Goal: Contribute content: Add original content to the website for others to see

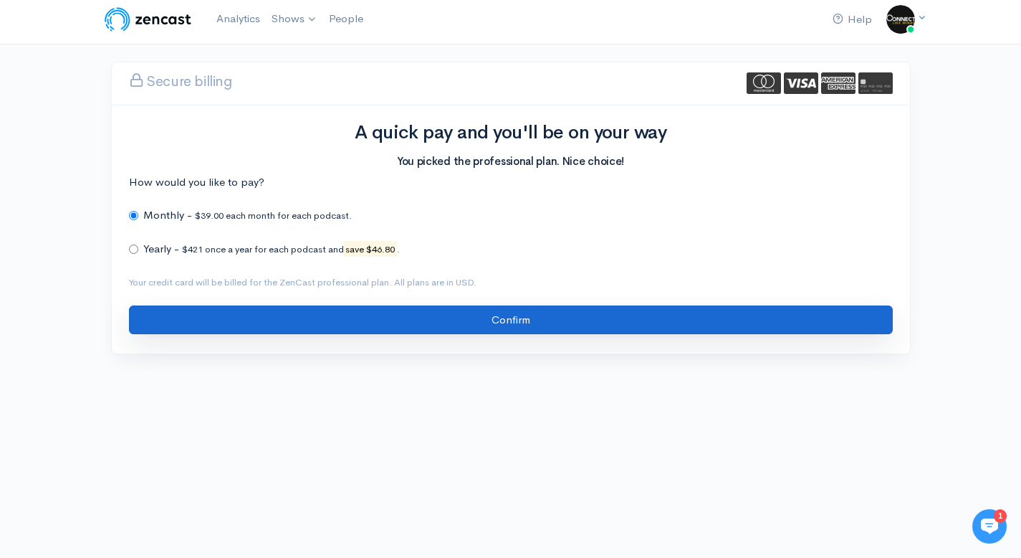
click at [502, 320] on input "Confirm" at bounding box center [511, 319] width 764 height 29
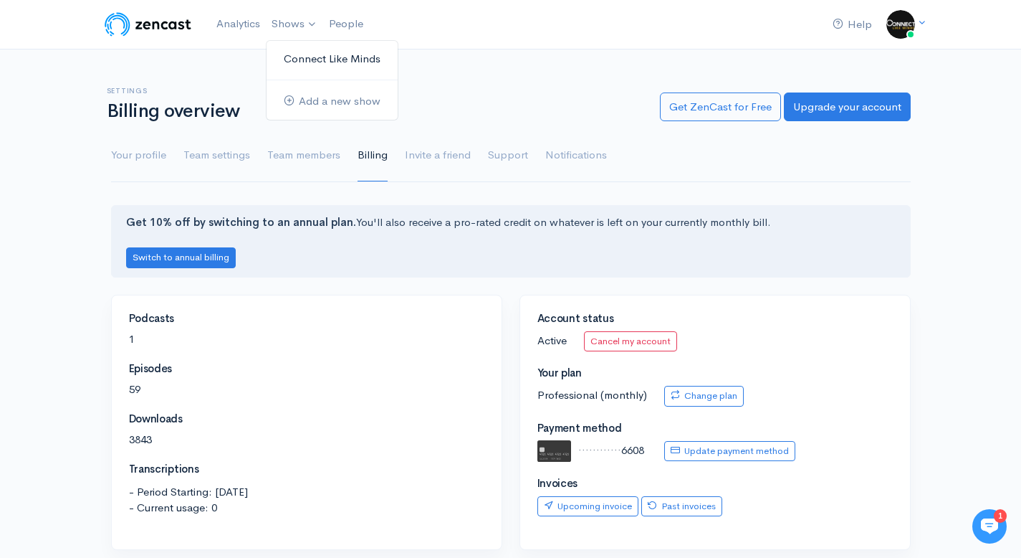
click at [317, 62] on link "Connect Like Minds" at bounding box center [332, 59] width 131 height 25
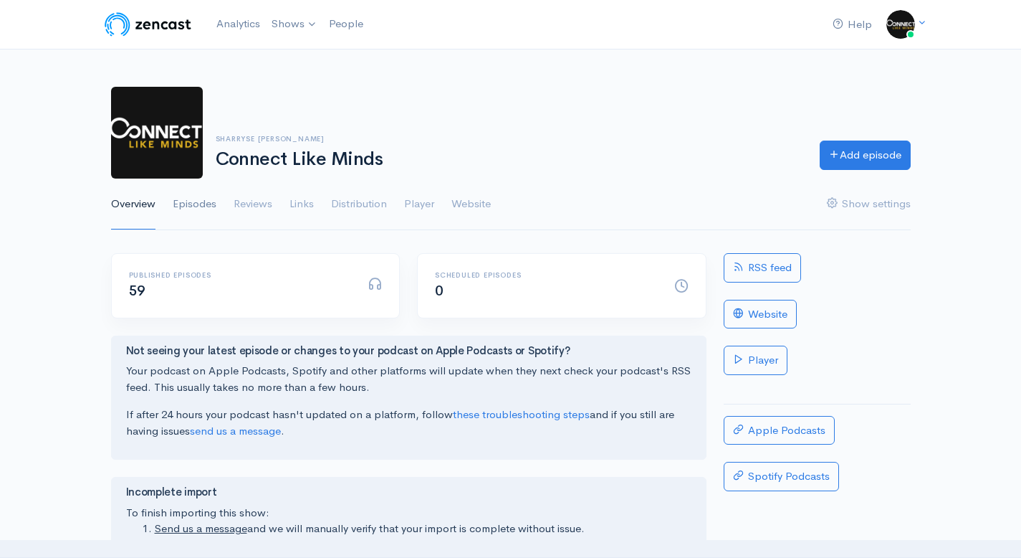
click at [206, 205] on link "Episodes" at bounding box center [195, 204] width 44 height 52
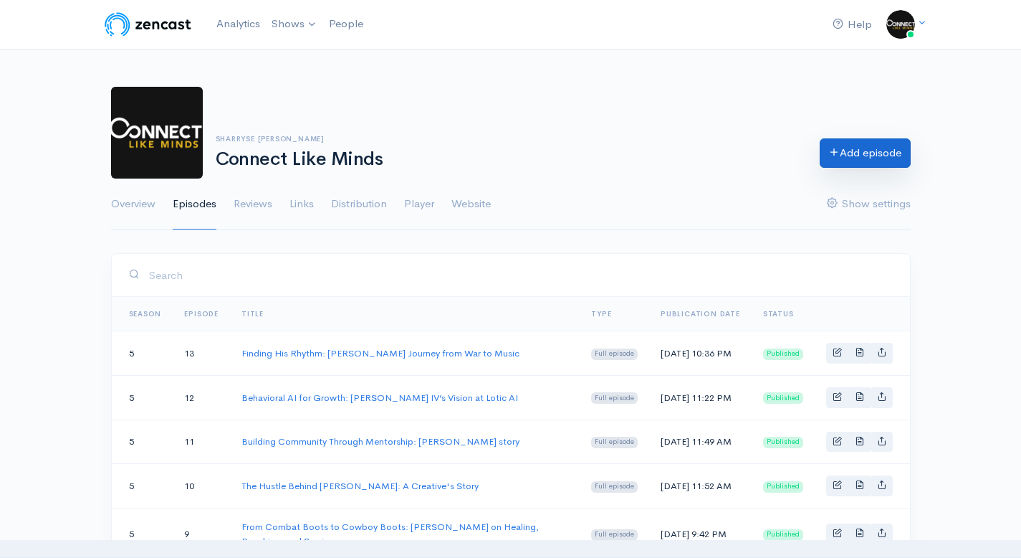
click at [872, 158] on link "Add episode" at bounding box center [865, 152] width 91 height 29
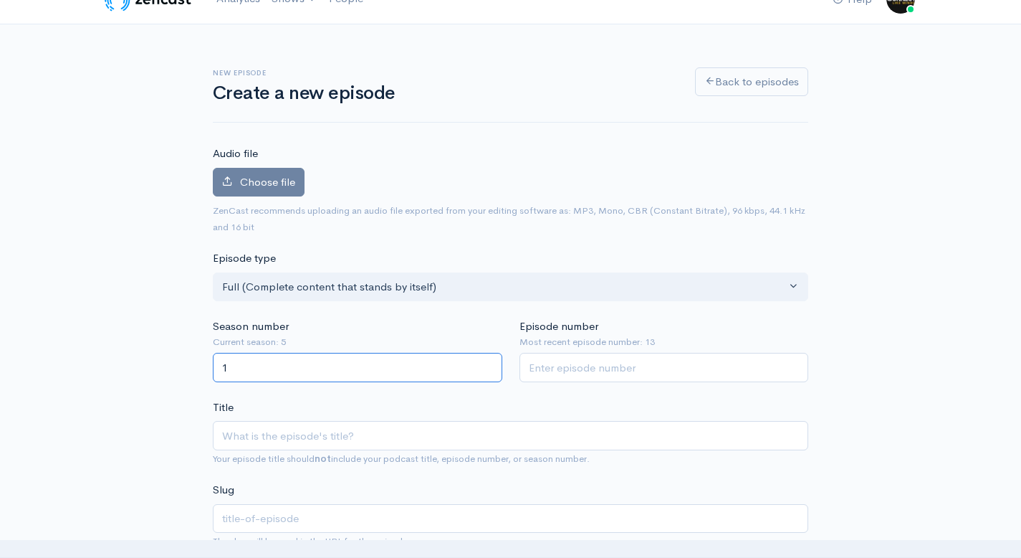
click at [486, 366] on input "1" at bounding box center [358, 367] width 290 height 29
click at [486, 365] on input "2" at bounding box center [358, 367] width 290 height 29
click at [486, 365] on input "3" at bounding box center [358, 367] width 290 height 29
click at [486, 365] on input "4" at bounding box center [358, 367] width 290 height 29
type input "5"
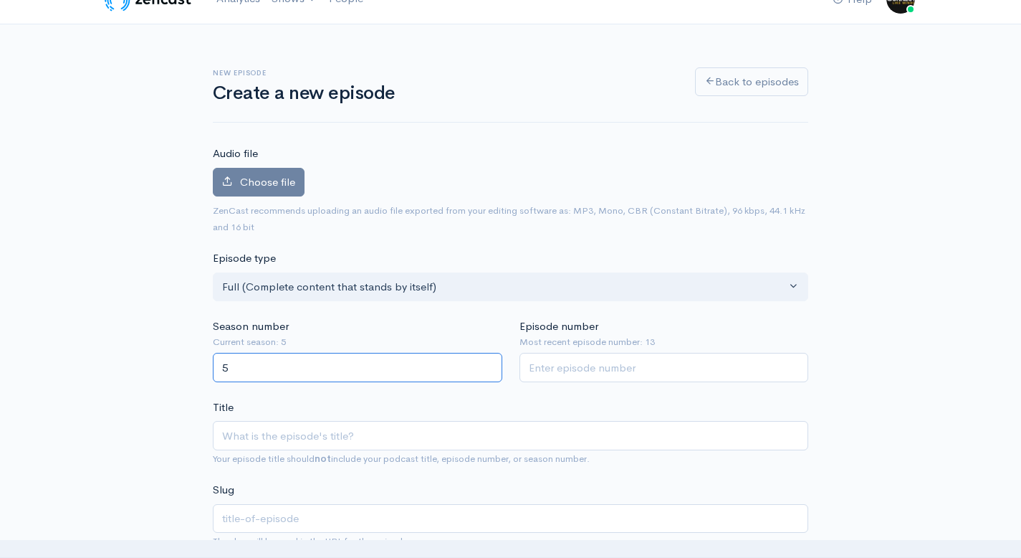
click at [485, 365] on input "5" at bounding box center [358, 367] width 290 height 29
click at [792, 365] on input "1" at bounding box center [665, 367] width 290 height 29
click at [792, 365] on input "2" at bounding box center [665, 367] width 290 height 29
click at [792, 365] on input "3" at bounding box center [665, 367] width 290 height 29
click at [792, 365] on input "4" at bounding box center [665, 367] width 290 height 29
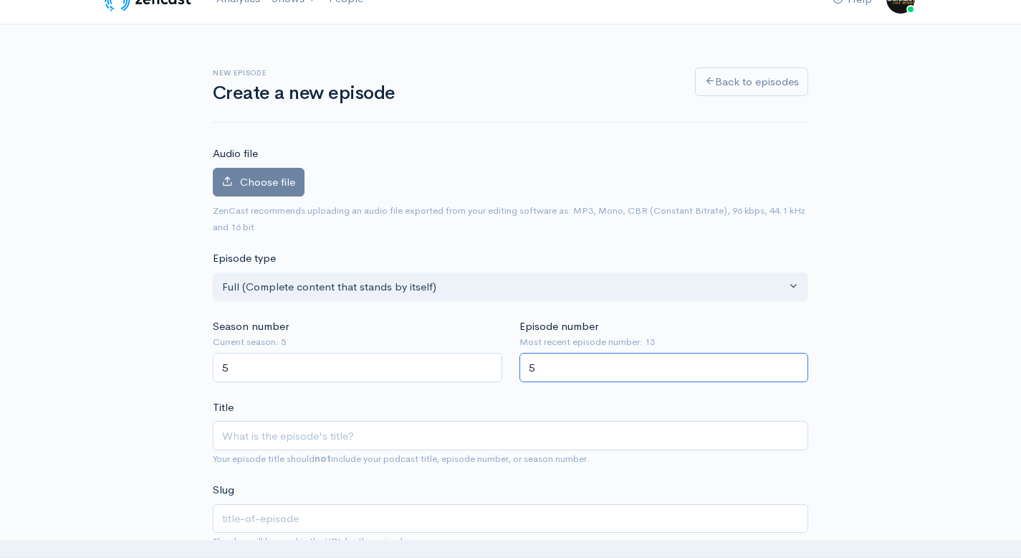
click at [792, 365] on input "5" at bounding box center [665, 367] width 290 height 29
click at [792, 365] on input "6" at bounding box center [665, 367] width 290 height 29
click at [792, 365] on input "7" at bounding box center [665, 367] width 290 height 29
click at [792, 365] on input "8" at bounding box center [665, 367] width 290 height 29
click at [792, 365] on input "9" at bounding box center [665, 367] width 290 height 29
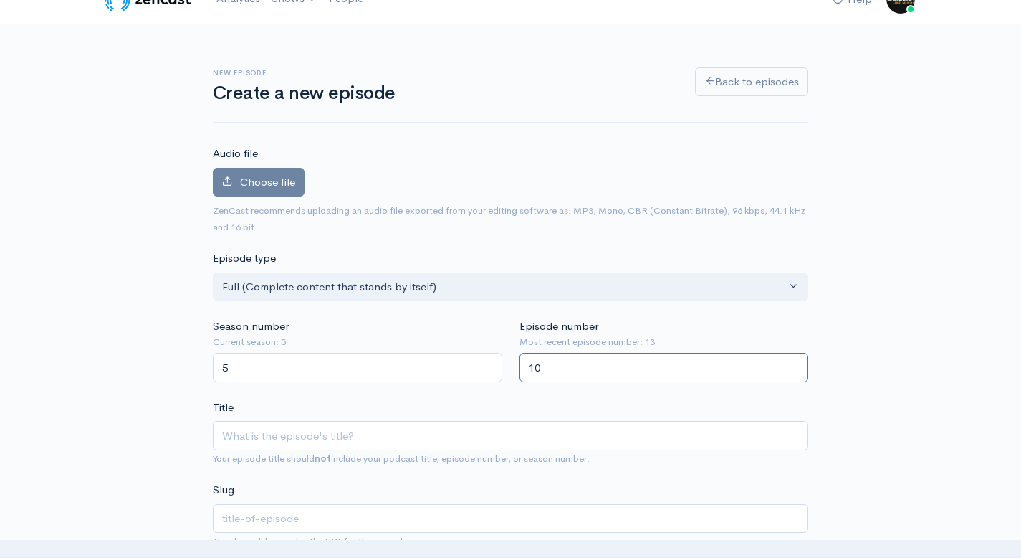
click at [791, 365] on input "10" at bounding box center [665, 367] width 290 height 29
click at [791, 365] on input "11" at bounding box center [665, 367] width 290 height 29
click at [791, 366] on input "12" at bounding box center [665, 367] width 290 height 29
click at [791, 366] on input "13" at bounding box center [665, 367] width 290 height 29
click at [791, 365] on input "14" at bounding box center [665, 367] width 290 height 29
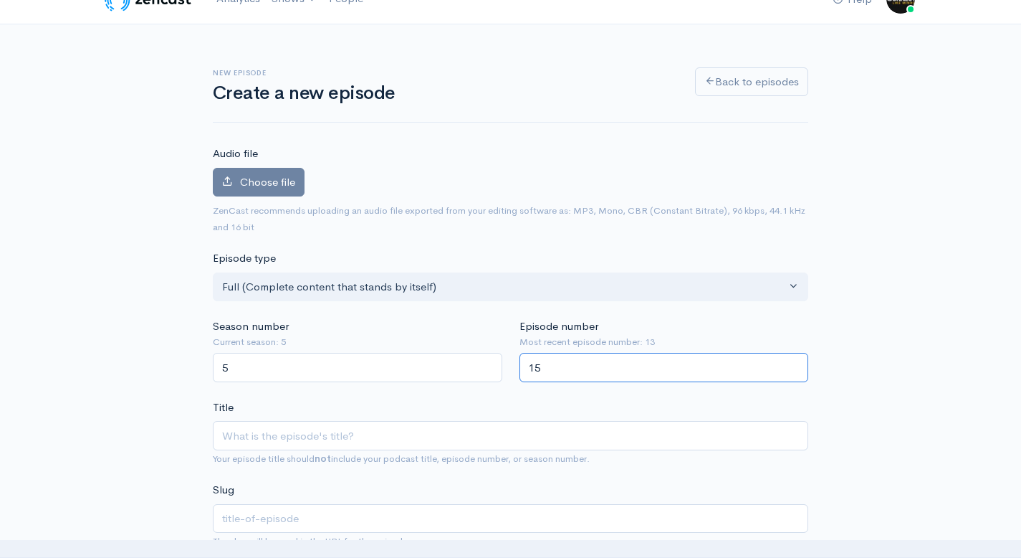
click at [791, 365] on input "15" at bounding box center [665, 367] width 290 height 29
type input "14"
click at [796, 371] on input "14" at bounding box center [665, 367] width 290 height 29
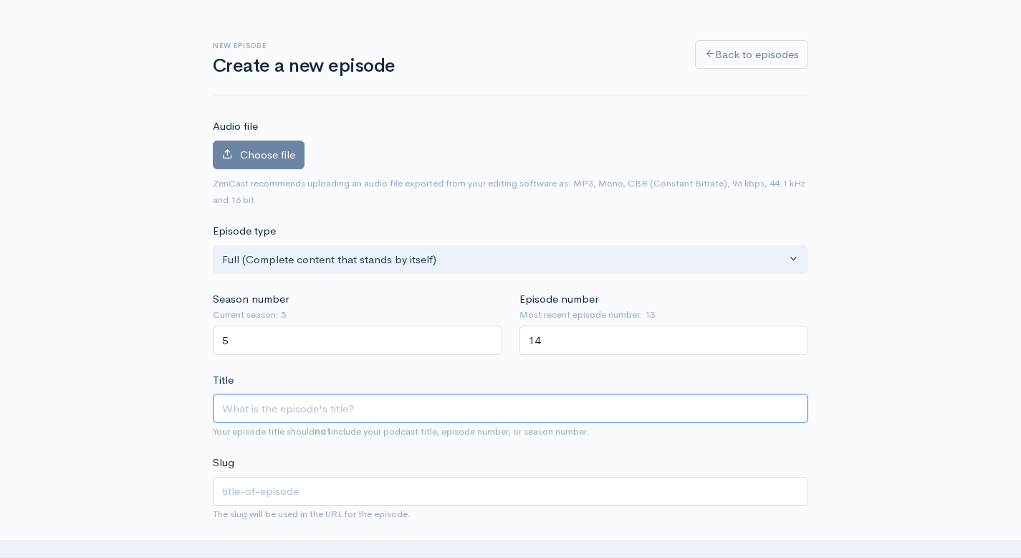
click at [256, 407] on input "Title" at bounding box center [511, 407] width 596 height 29
click at [396, 410] on input "Title" at bounding box center [511, 407] width 596 height 29
paste input "Inside the Music Industry: Lessons from Grammy-Nominated Artist [PERSON_NAME]"
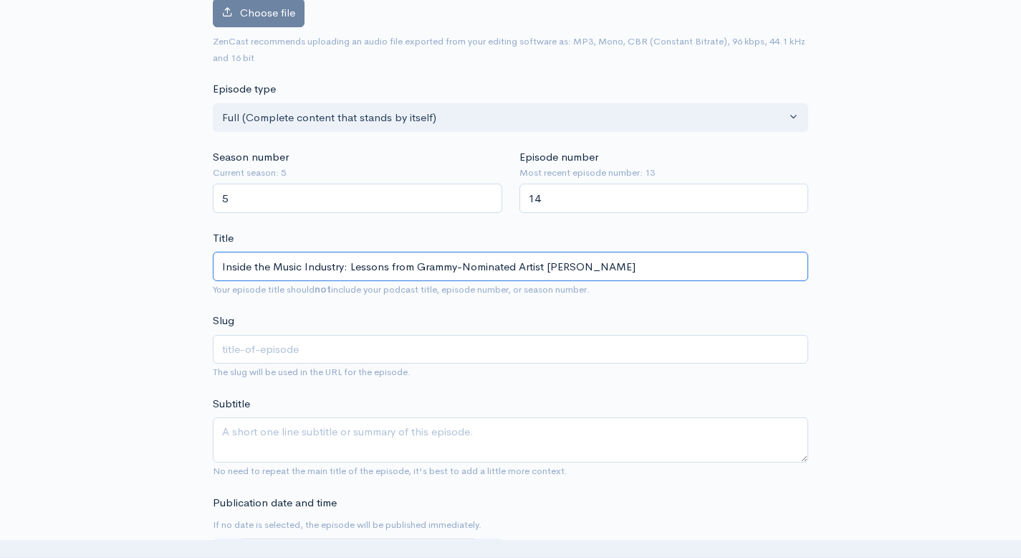
scroll to position [244, 0]
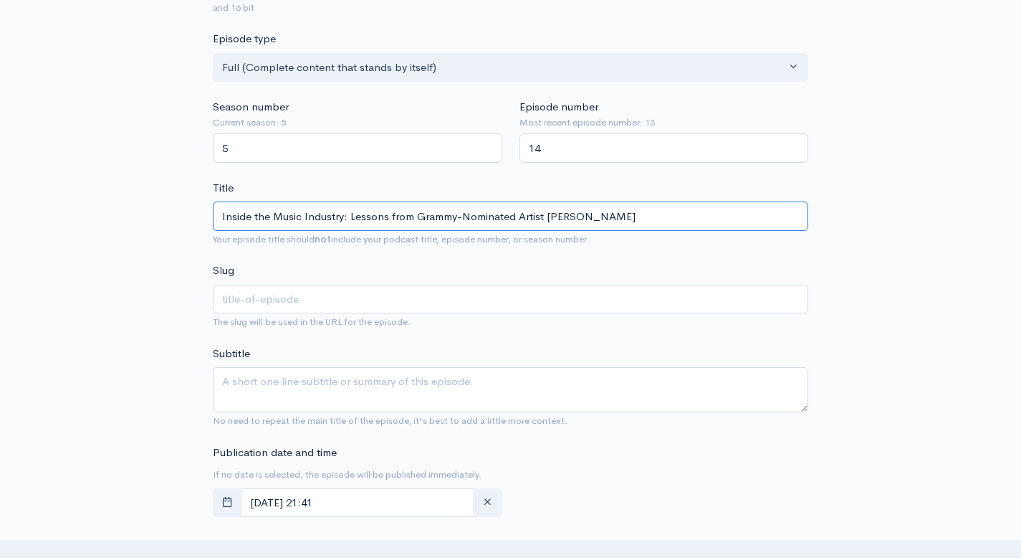
type input "Inside the Music Industry: Lessons from Grammy-Nominated Artist [PERSON_NAME]"
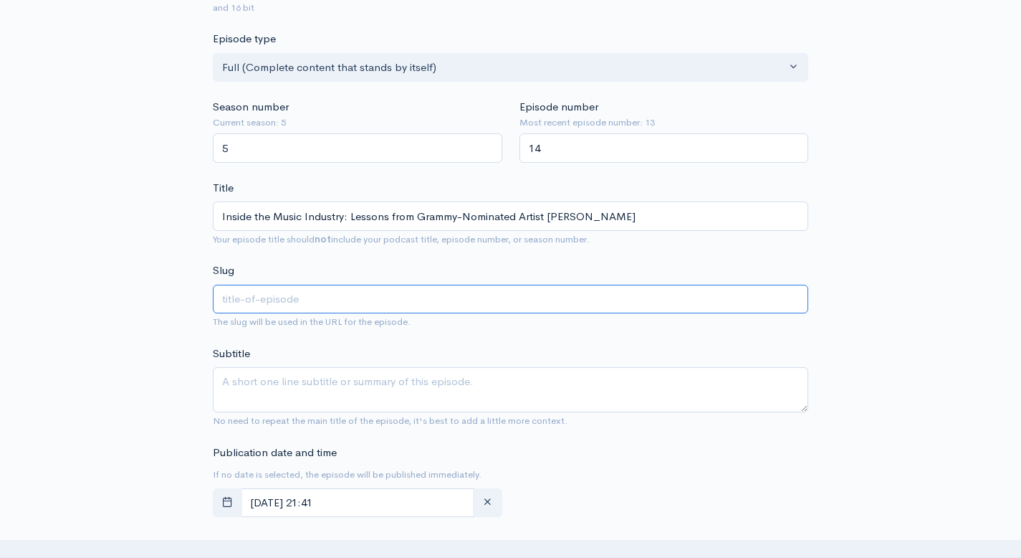
type input "inside-the-music-industry-lessons-from-grammy-nominated-artist-[PERSON_NAME]"
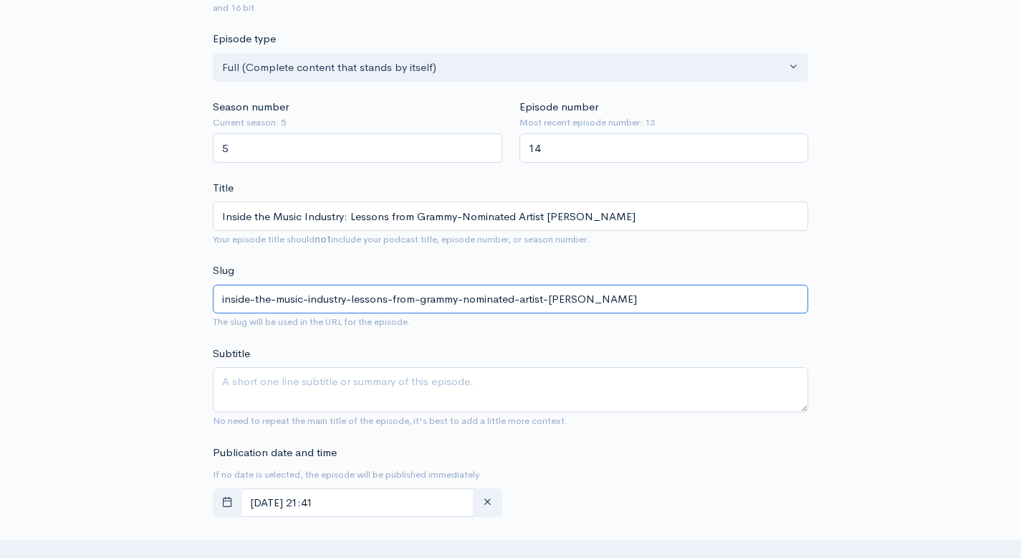
click at [300, 294] on input "inside-the-music-industry-lessons-from-grammy-nominated-artist-[PERSON_NAME]" at bounding box center [511, 299] width 596 height 29
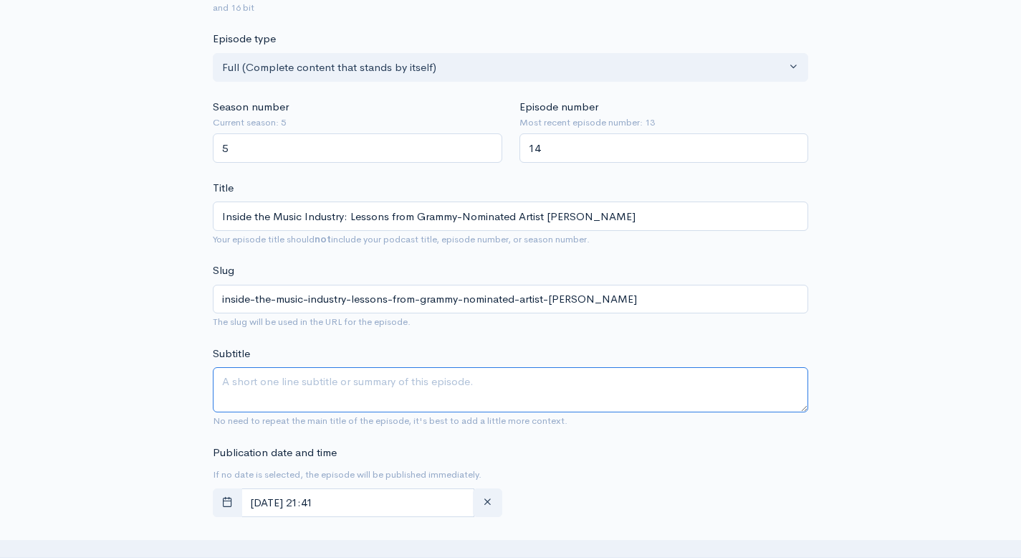
click at [273, 397] on textarea "Subtitle" at bounding box center [511, 389] width 596 height 45
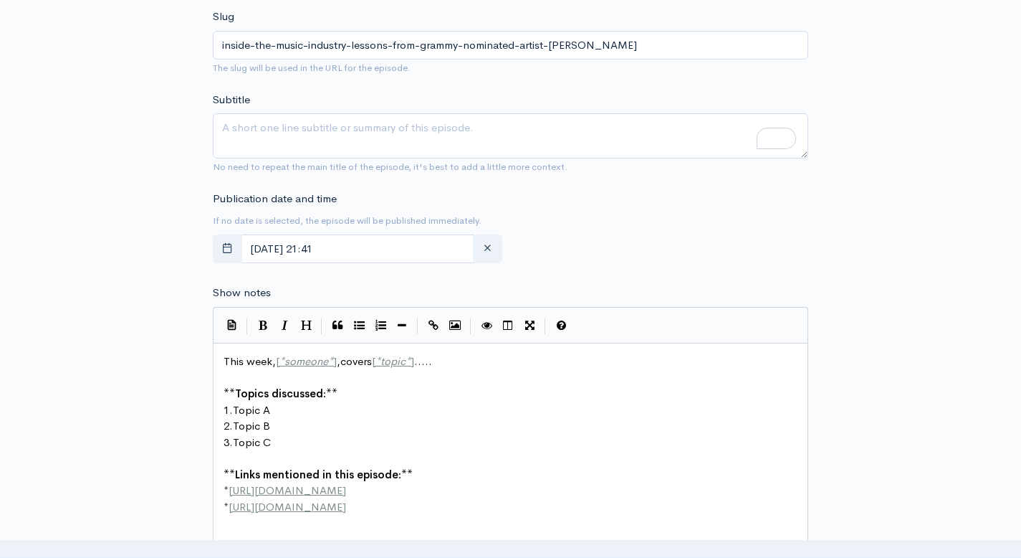
scroll to position [5, 0]
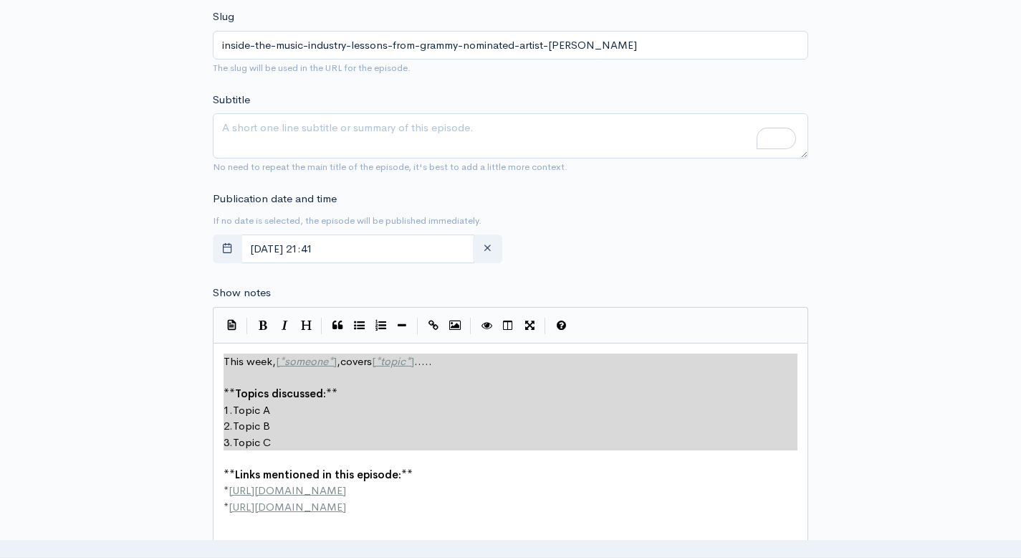
type textarea "This week, [*someone*],covers [*topic*]..... **Topics discussed:** 1. Topic A 2…"
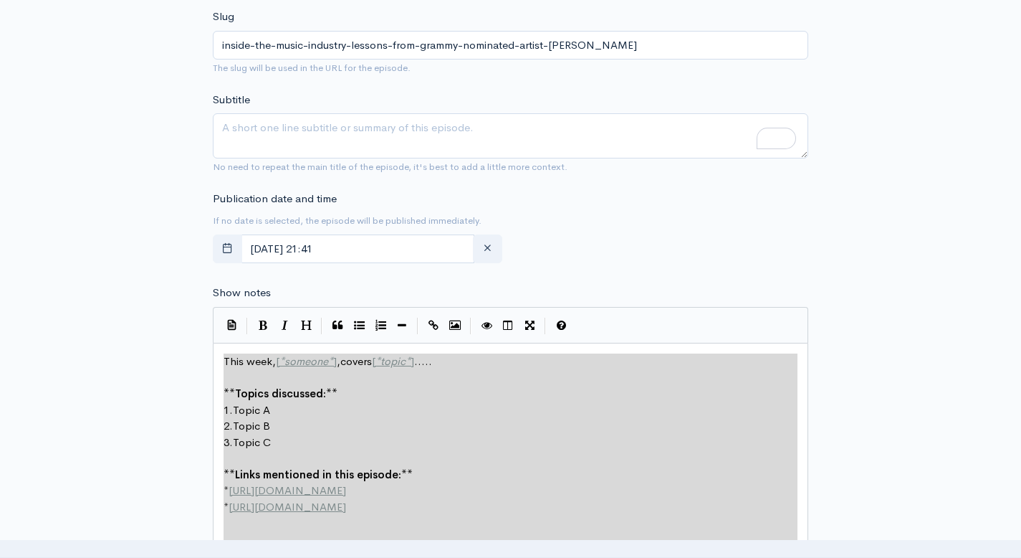
scroll to position [529, 0]
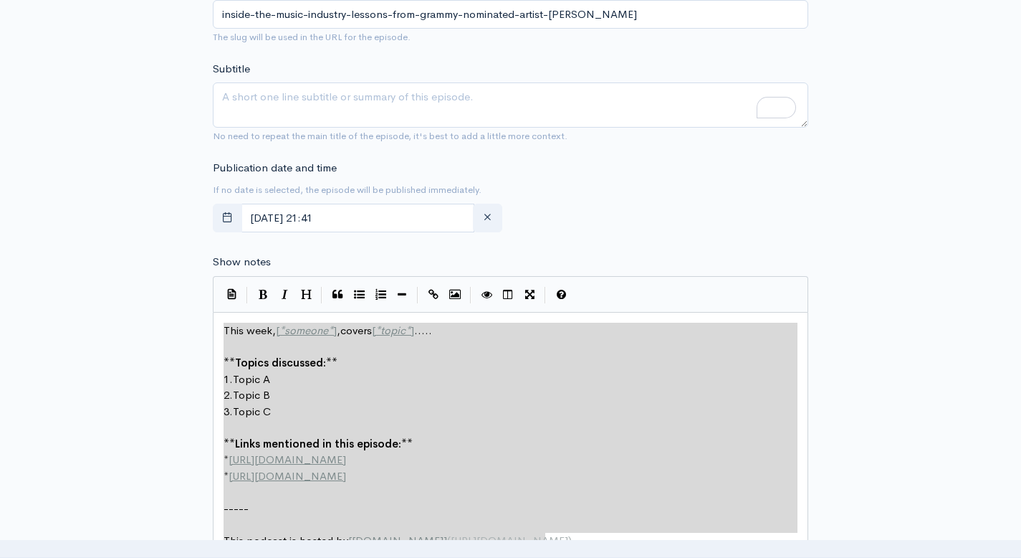
drag, startPoint x: 226, startPoint y: 358, endPoint x: 462, endPoint y: 543, distance: 299.2
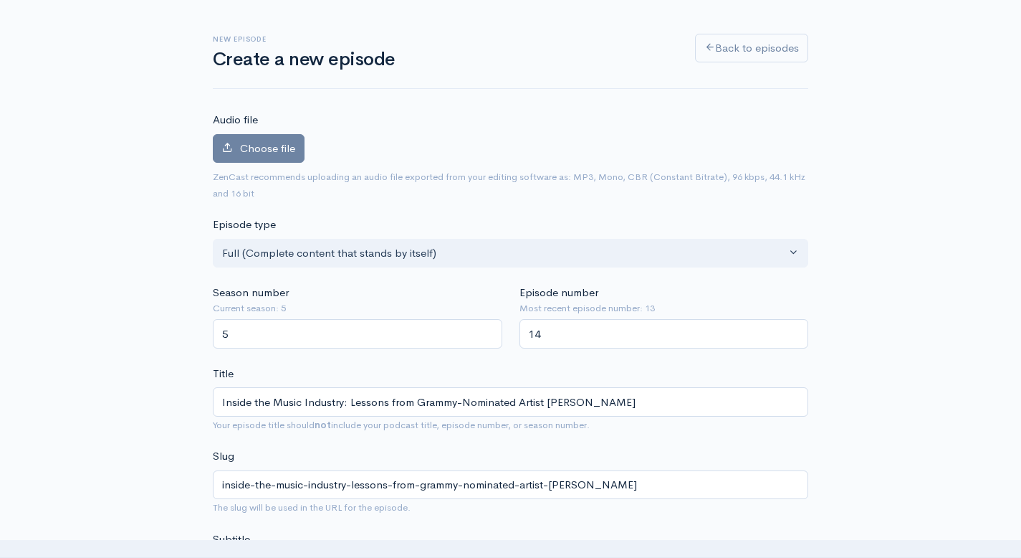
scroll to position [0, 0]
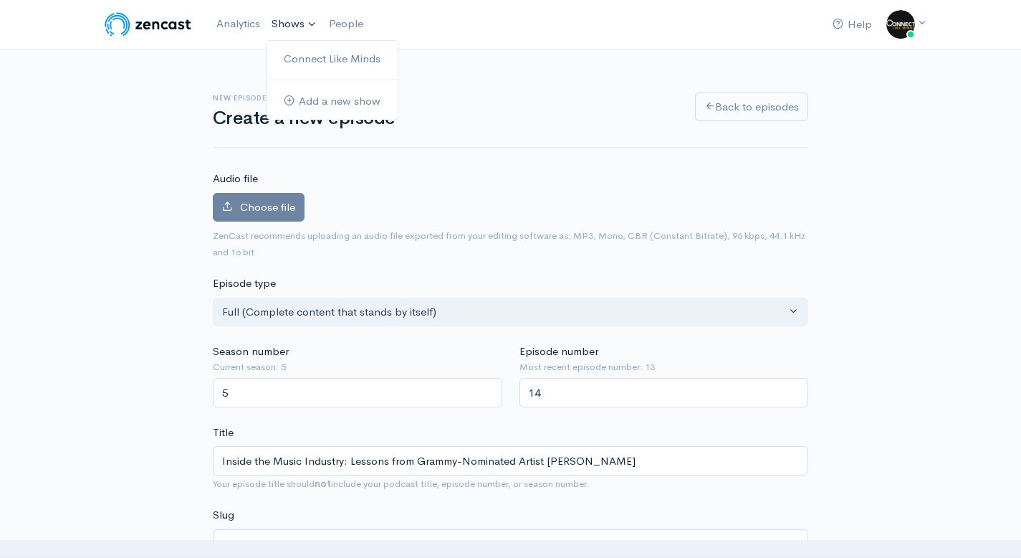
click at [306, 25] on link "Shows" at bounding box center [294, 25] width 57 height 32
click at [300, 59] on link "Connect Like Minds" at bounding box center [332, 59] width 131 height 25
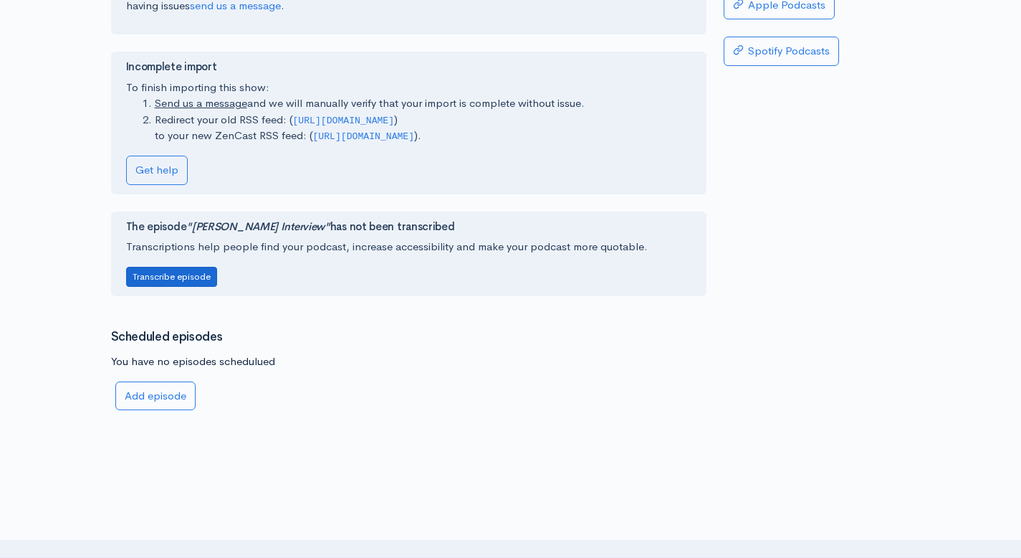
scroll to position [497, 0]
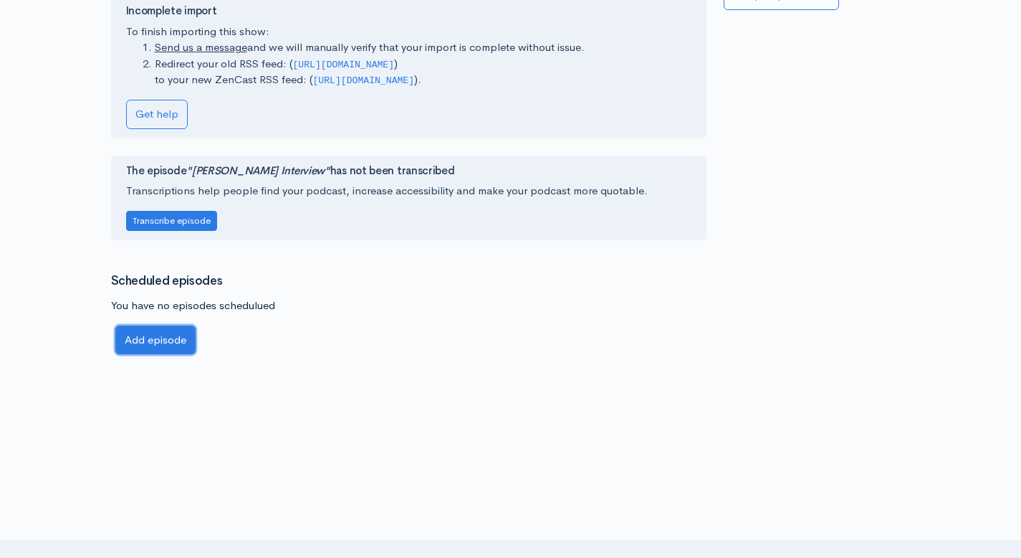
click at [140, 327] on link "Add episode" at bounding box center [155, 339] width 80 height 29
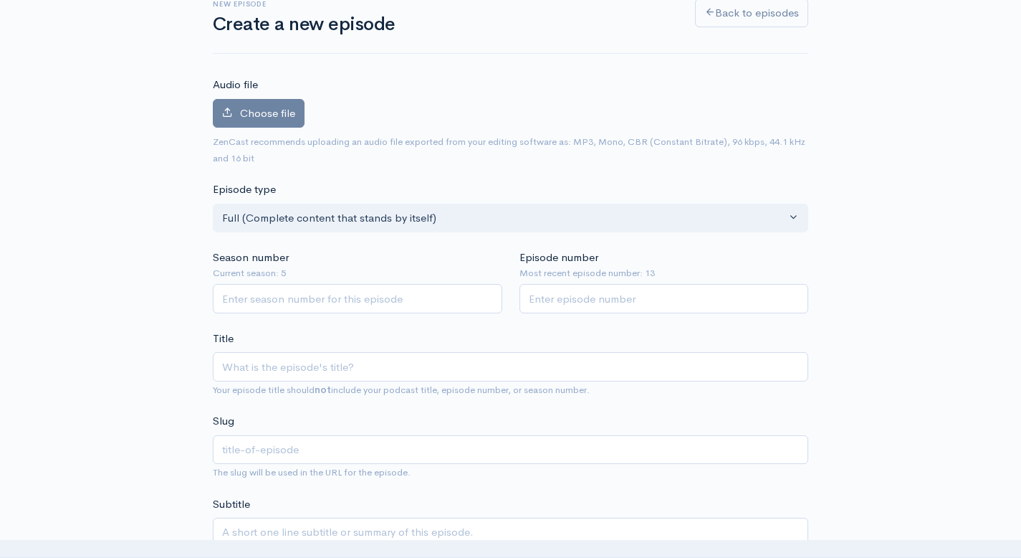
scroll to position [172, 0]
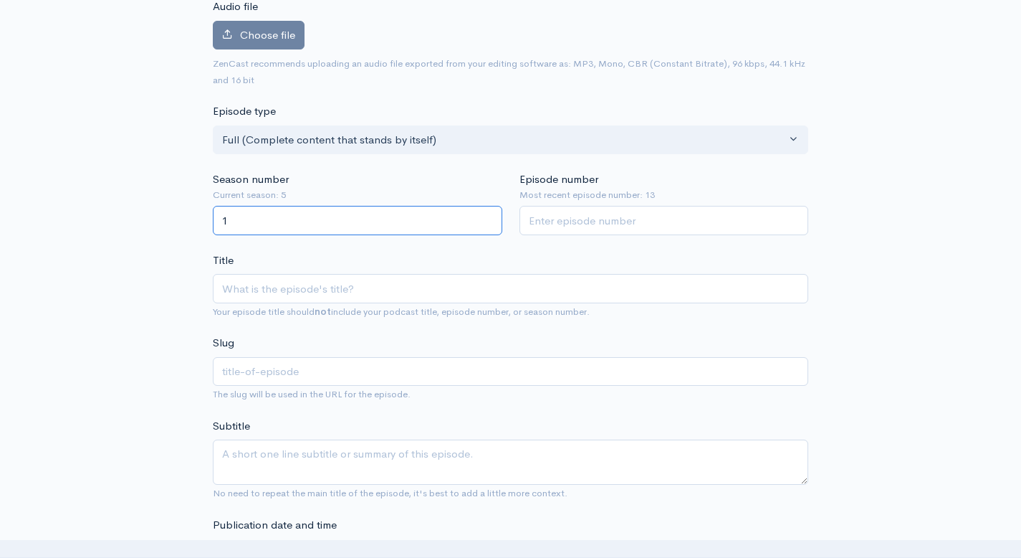
click at [489, 214] on input "1" at bounding box center [358, 220] width 290 height 29
click at [485, 219] on input "2" at bounding box center [358, 220] width 290 height 29
click at [485, 219] on input "3" at bounding box center [358, 220] width 290 height 29
click at [485, 219] on input "4" at bounding box center [358, 220] width 290 height 29
click at [485, 219] on input "5" at bounding box center [358, 220] width 290 height 29
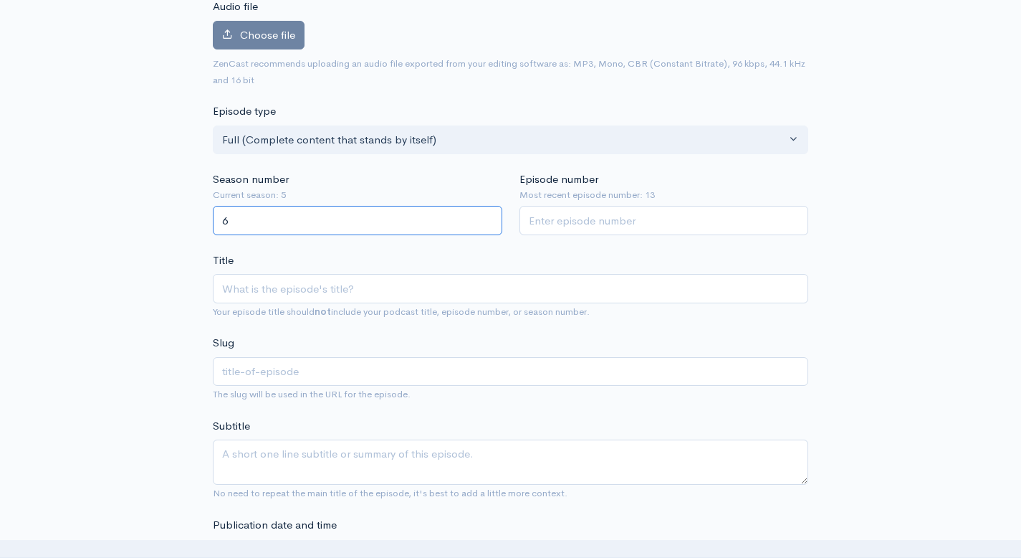
click at [484, 219] on input "6" at bounding box center [358, 220] width 290 height 29
type input "5"
click at [485, 226] on input "5" at bounding box center [358, 220] width 290 height 29
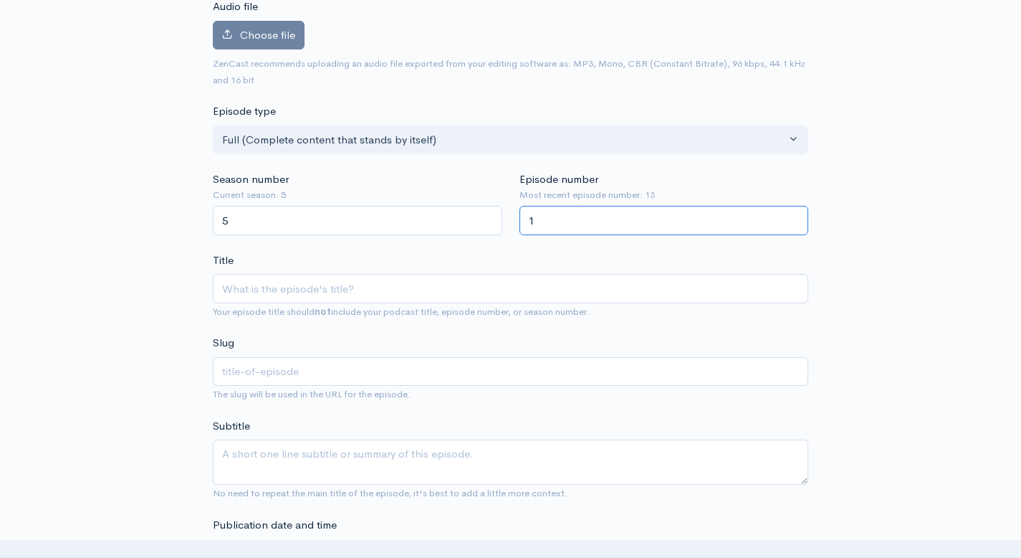
click at [793, 221] on input "1" at bounding box center [665, 220] width 290 height 29
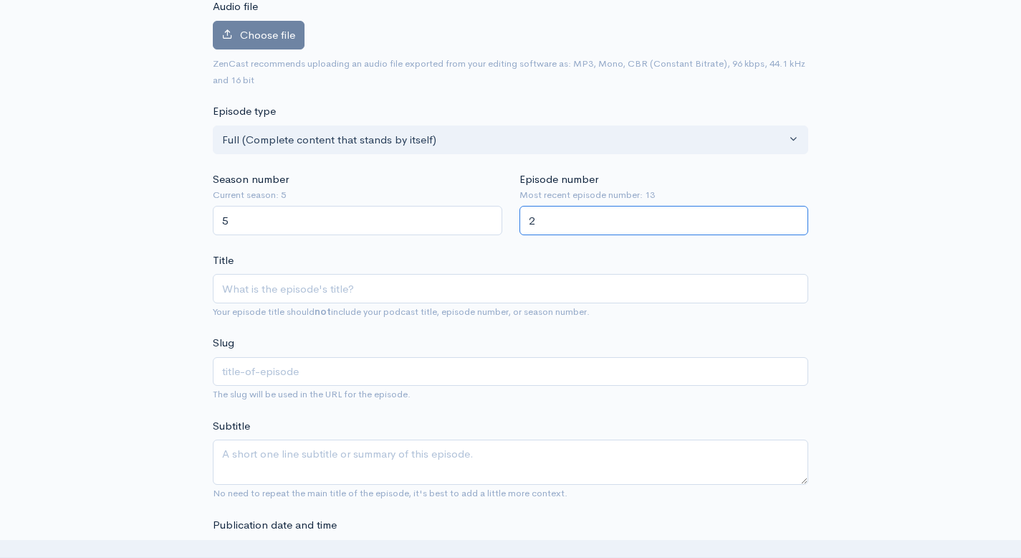
click at [794, 220] on input "2" at bounding box center [665, 220] width 290 height 29
click at [794, 219] on input "3" at bounding box center [665, 220] width 290 height 29
click at [793, 219] on input "4" at bounding box center [665, 220] width 290 height 29
click at [793, 220] on input "5" at bounding box center [665, 220] width 290 height 29
click at [793, 220] on input "4" at bounding box center [665, 220] width 290 height 29
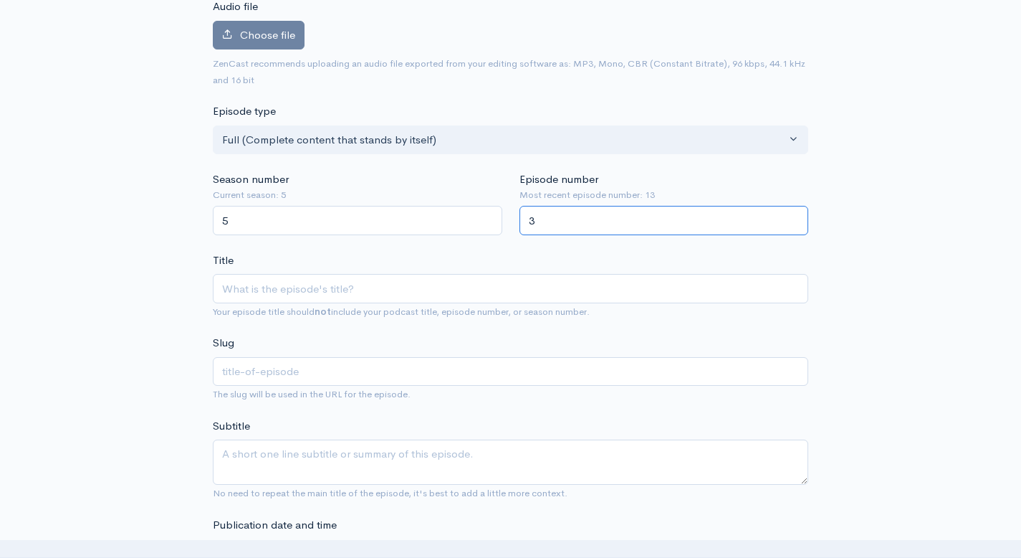
click at [793, 220] on input "3" at bounding box center [665, 220] width 290 height 29
click at [793, 220] on input "2" at bounding box center [665, 220] width 290 height 29
click at [793, 220] on input "1" at bounding box center [665, 220] width 290 height 29
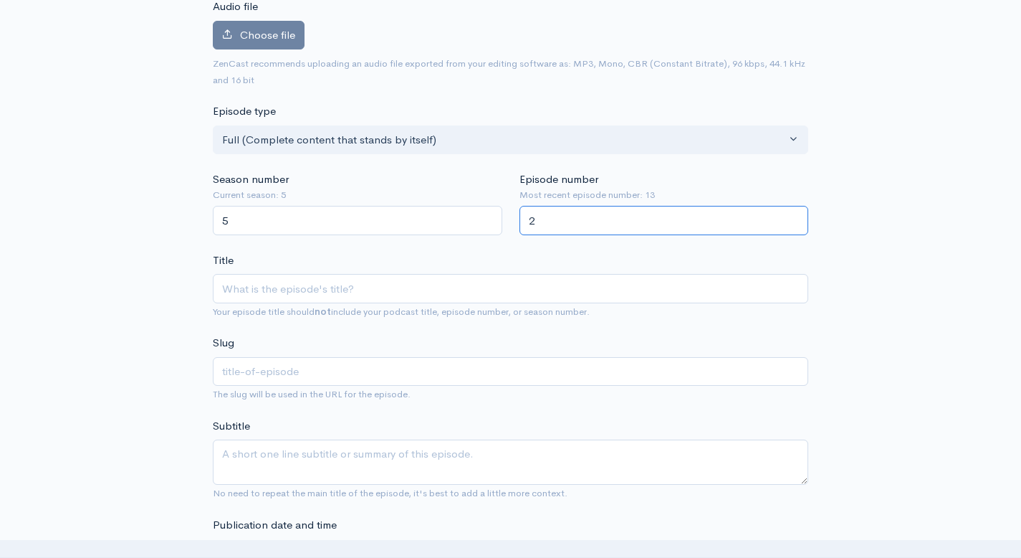
click at [793, 219] on input "2" at bounding box center [665, 220] width 290 height 29
click at [793, 219] on input "3" at bounding box center [665, 220] width 290 height 29
click at [793, 219] on input "4" at bounding box center [665, 220] width 290 height 29
click at [793, 219] on input "5" at bounding box center [665, 220] width 290 height 29
click at [793, 219] on input "6" at bounding box center [665, 220] width 290 height 29
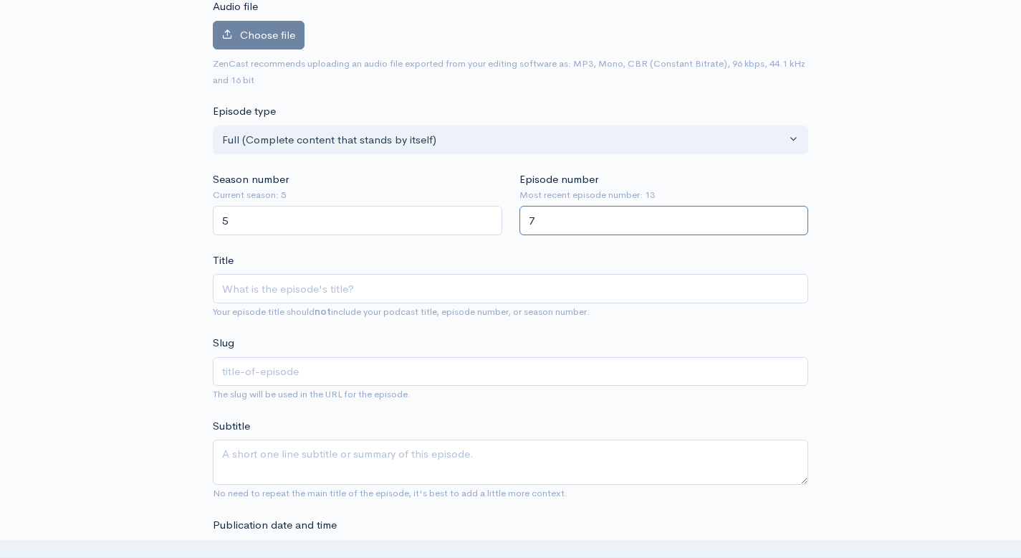
click at [793, 219] on input "7" at bounding box center [665, 220] width 290 height 29
click at [793, 219] on input "8" at bounding box center [665, 220] width 290 height 29
click at [793, 219] on input "9" at bounding box center [665, 220] width 290 height 29
click at [793, 219] on input "10" at bounding box center [665, 220] width 290 height 29
click at [793, 219] on input "11" at bounding box center [665, 220] width 290 height 29
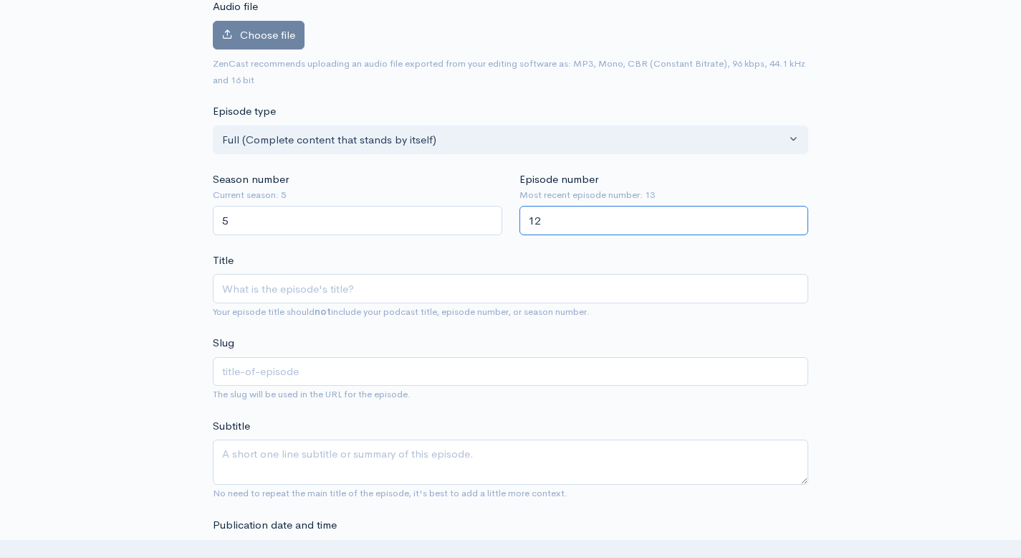
click at [793, 219] on input "12" at bounding box center [665, 220] width 290 height 29
click at [793, 219] on input "13" at bounding box center [665, 220] width 290 height 29
type input "14"
click at [793, 219] on input "14" at bounding box center [665, 220] width 290 height 29
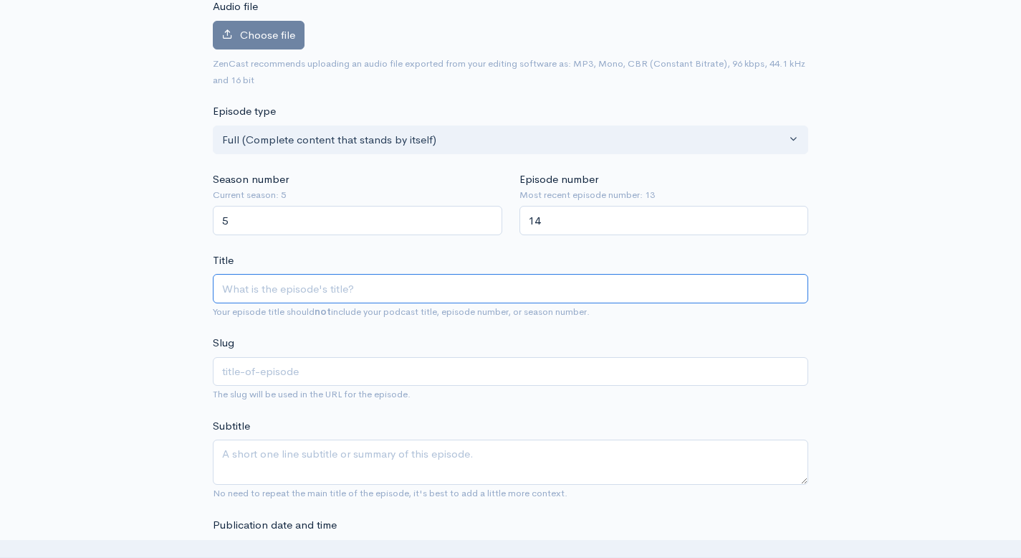
click at [312, 287] on input "Title" at bounding box center [511, 288] width 596 height 29
paste input "Inside the Music Industry: Lessons from Grammy-Nominated Artist [PERSON_NAME]"
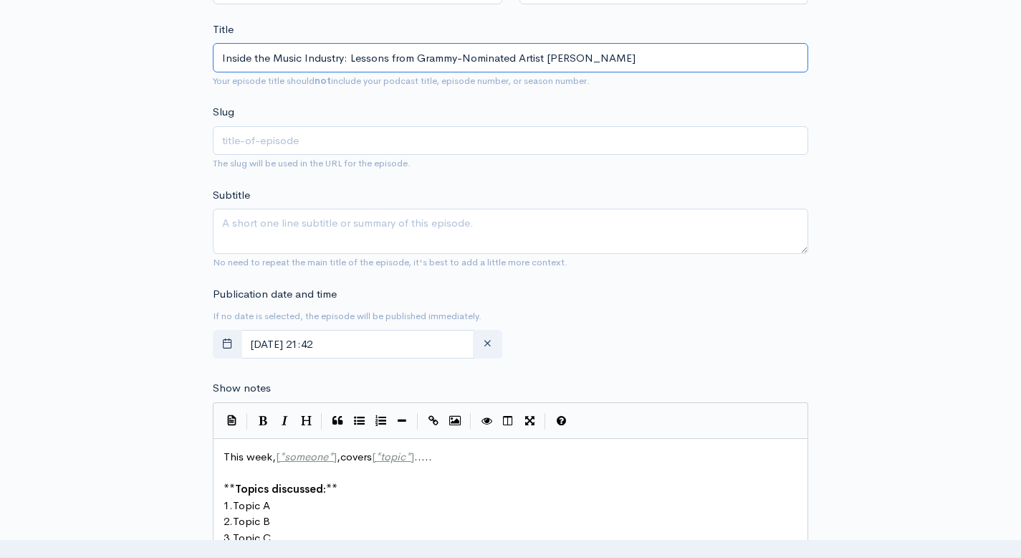
scroll to position [517, 0]
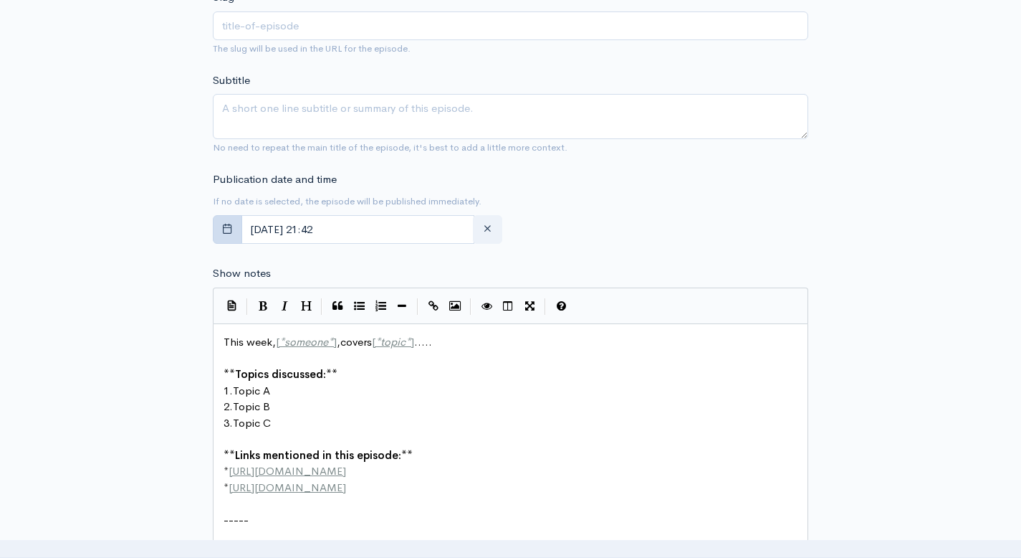
type input "Inside the Music Industry: Lessons from Grammy-Nominated Artist [PERSON_NAME]"
type input "inside-the-music-industry-lessons-from-grammy-nominated-artist-[PERSON_NAME]"
click at [236, 233] on button "button" at bounding box center [227, 229] width 29 height 29
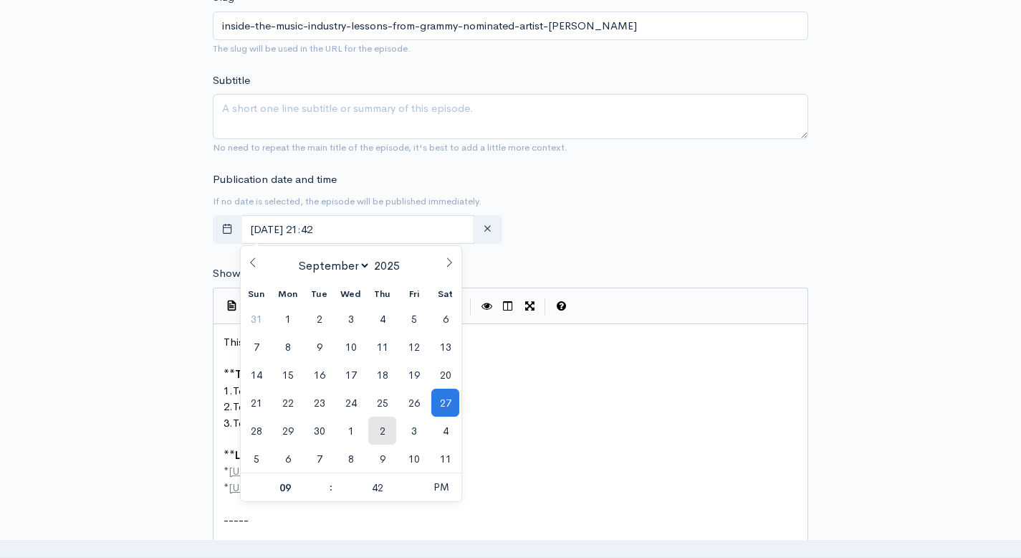
click at [384, 435] on span "2" at bounding box center [382, 430] width 28 height 28
type input "[DATE] 21:42"
select select "9"
click at [322, 497] on span at bounding box center [324, 494] width 10 height 14
type input "[DATE] 20:42"
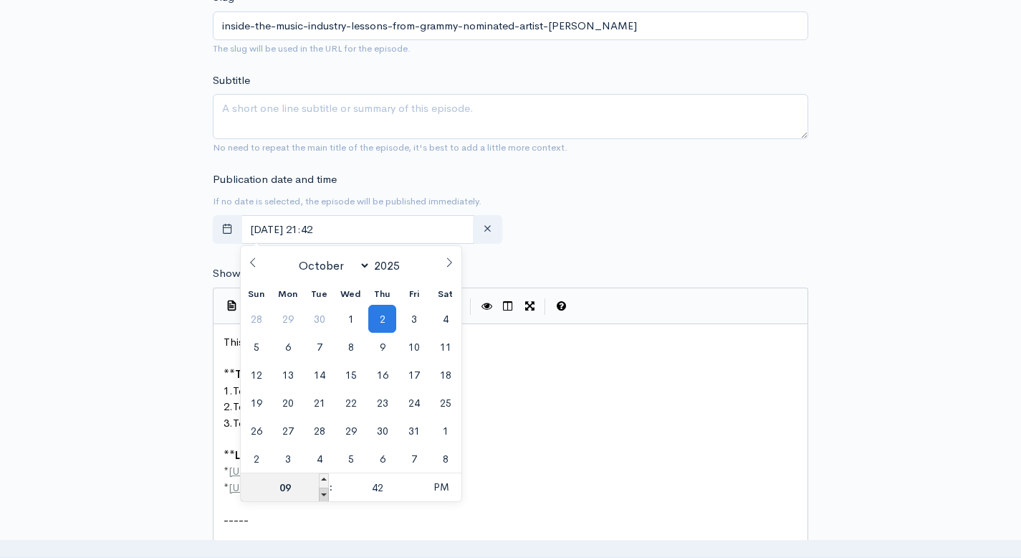
type input "08"
click at [323, 482] on span at bounding box center [324, 480] width 10 height 14
type input "[DATE] 21:42"
type input "09"
click at [323, 482] on span at bounding box center [324, 480] width 10 height 14
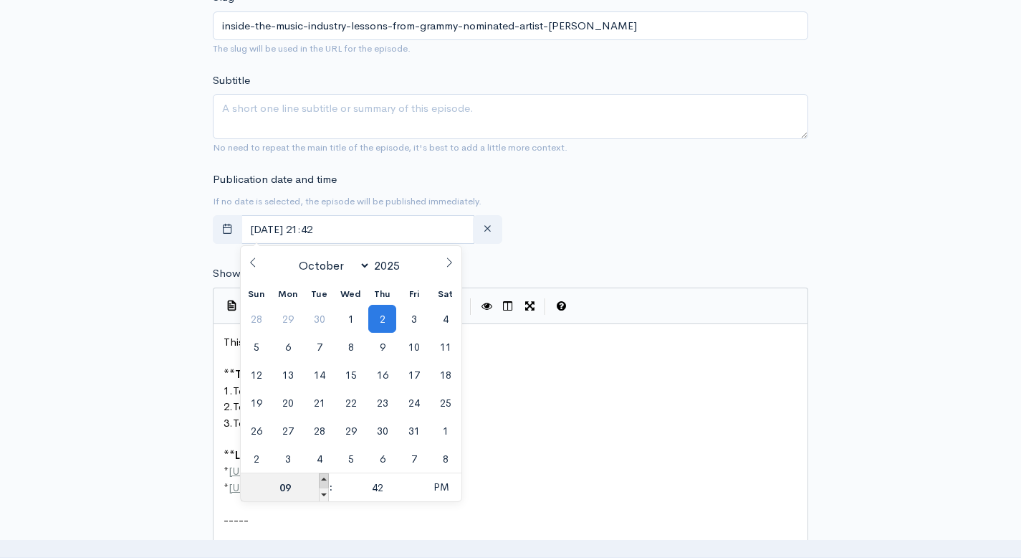
type input "[DATE] 22:42"
type input "10"
click at [323, 482] on span at bounding box center [324, 480] width 10 height 14
type input "[DATE] 23:42"
type input "11"
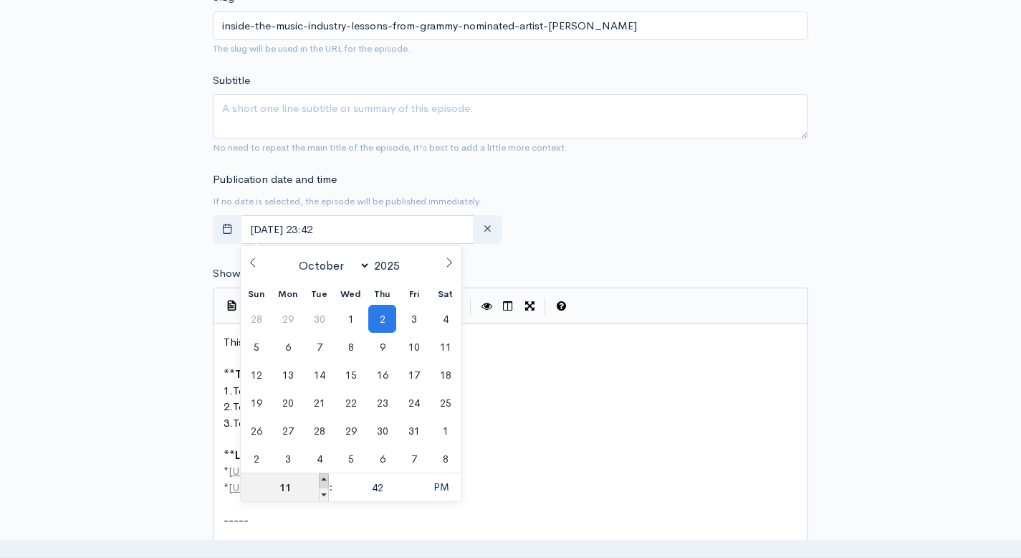
click at [323, 482] on span at bounding box center [324, 480] width 10 height 14
type input "[DATE] 00:42"
type input "12"
click at [323, 482] on span at bounding box center [324, 480] width 10 height 14
type input "[DATE] 01:42"
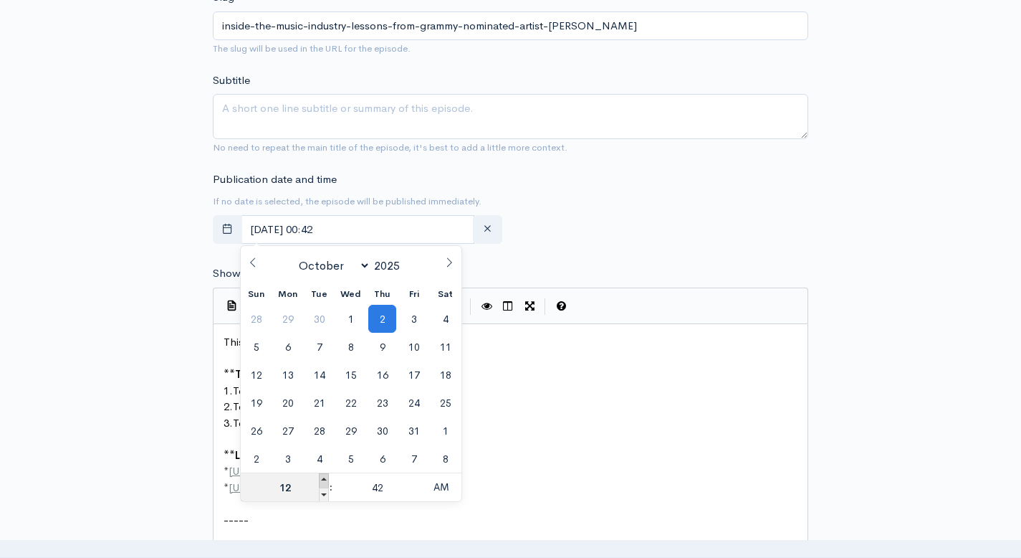
type input "01"
click at [322, 494] on span at bounding box center [324, 494] width 10 height 14
type input "[DATE] 00:42"
type input "12"
click at [415, 494] on span at bounding box center [416, 494] width 10 height 14
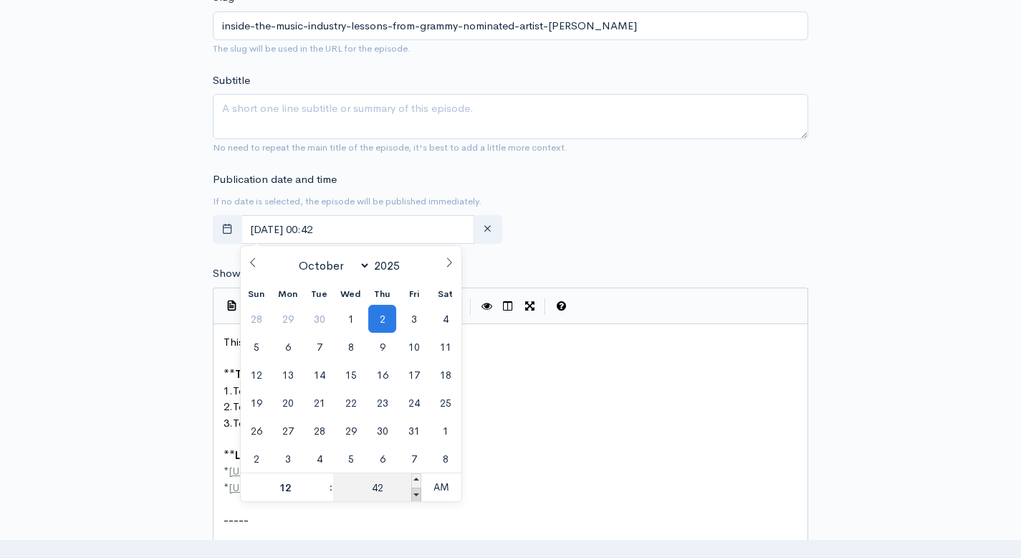
type input "[DATE] 00:37"
type input "37"
click at [414, 495] on span at bounding box center [416, 494] width 10 height 14
type input "[DATE] 00:32"
type input "32"
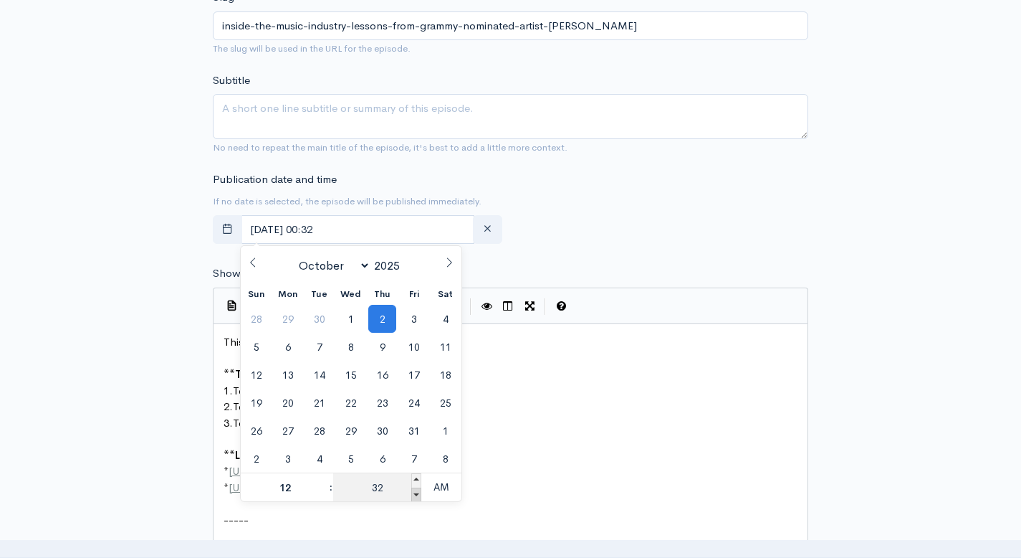
click at [414, 495] on span at bounding box center [416, 494] width 10 height 14
type input "[DATE] 00:27"
type input "27"
click at [414, 495] on span at bounding box center [416, 494] width 10 height 14
type input "[DATE] 00:22"
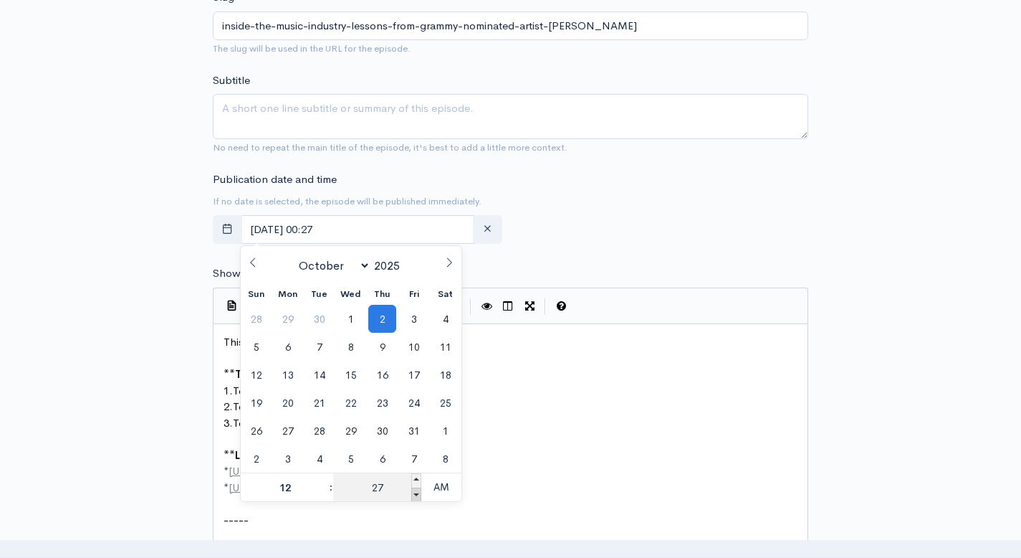
type input "22"
click at [414, 495] on span at bounding box center [416, 494] width 10 height 14
type input "[DATE] 00:17"
type input "17"
click at [414, 495] on span at bounding box center [416, 494] width 10 height 14
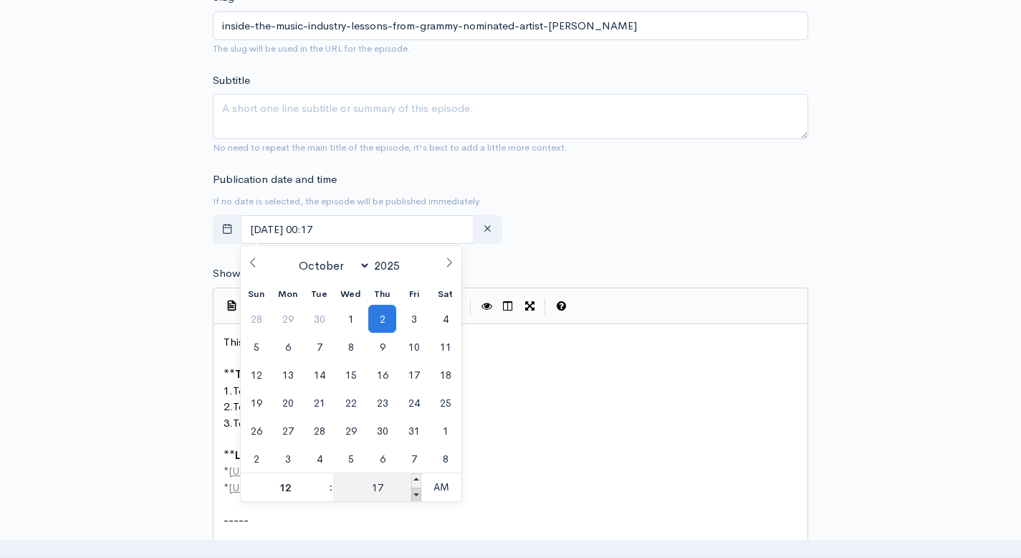
type input "[DATE] 00:12"
type input "12"
click at [414, 495] on span at bounding box center [416, 494] width 10 height 14
type input "[DATE] 00:07"
type input "07"
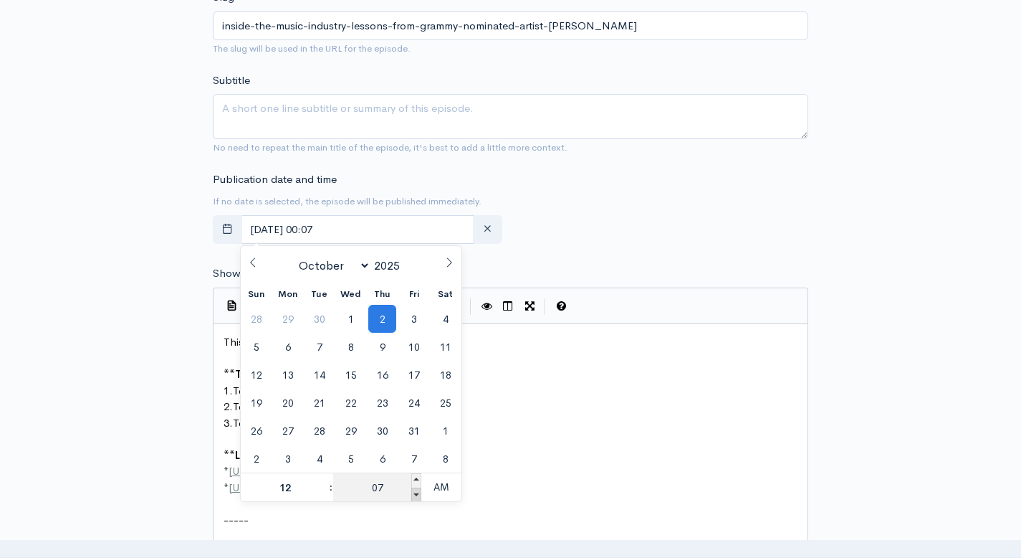
click at [414, 495] on span at bounding box center [416, 494] width 10 height 14
type input "[DATE] 00:02"
type input "02"
click at [414, 494] on span at bounding box center [416, 494] width 10 height 14
type input "[DATE] 23:57"
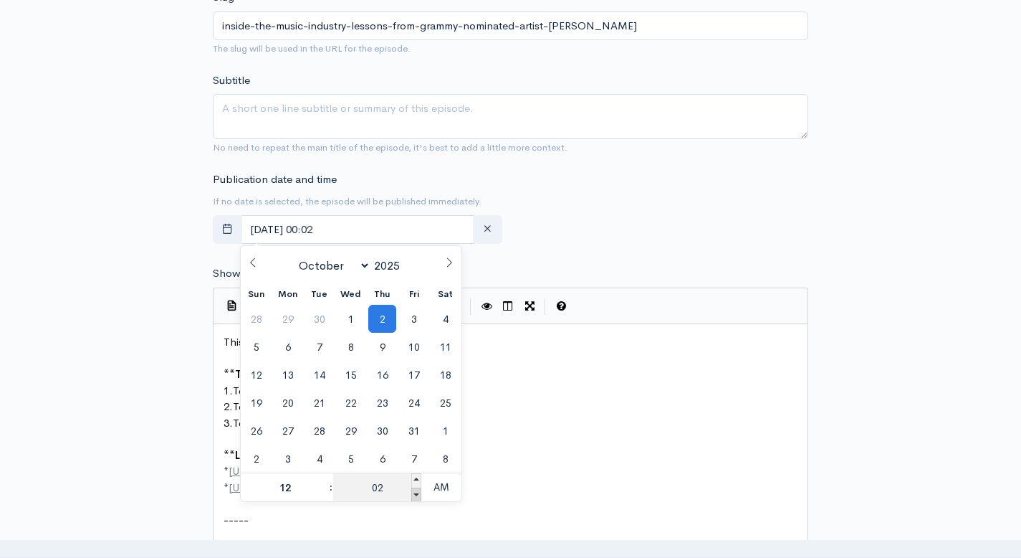
type input "11"
type input "57"
click at [324, 481] on span at bounding box center [324, 480] width 10 height 14
type input "[DATE] 00:57"
type input "12"
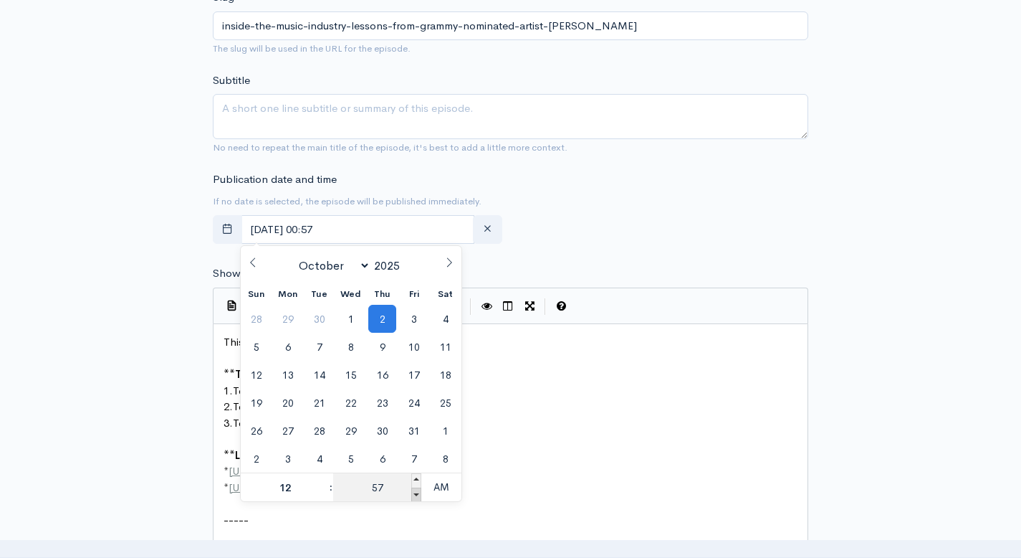
click at [418, 492] on span at bounding box center [416, 494] width 10 height 14
type input "[DATE] 00:52"
type input "52"
click at [418, 481] on span at bounding box center [416, 480] width 10 height 14
type input "[DATE] 00:57"
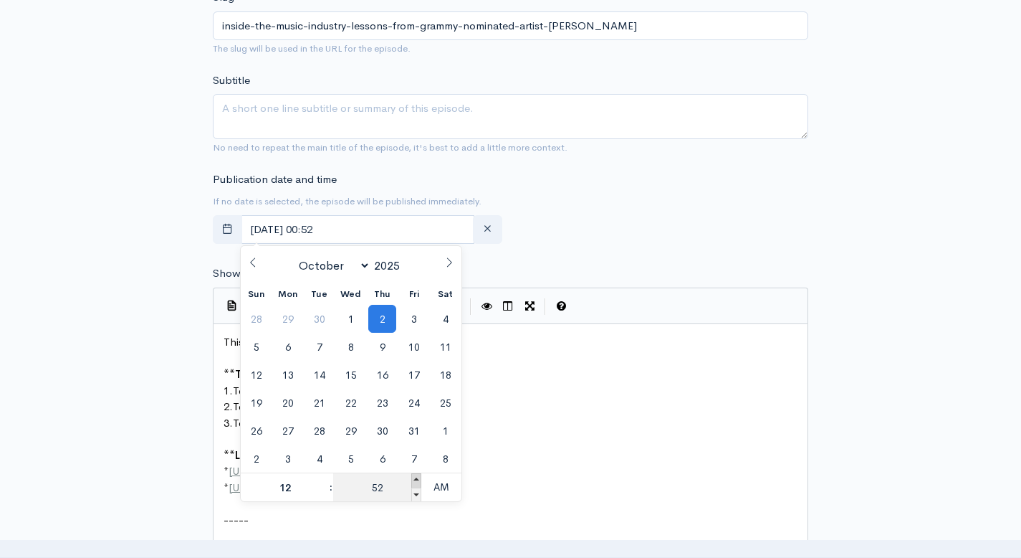
type input "57"
click at [418, 481] on span at bounding box center [416, 480] width 10 height 14
type input "[DATE] 01:00"
type input "01"
type input "00"
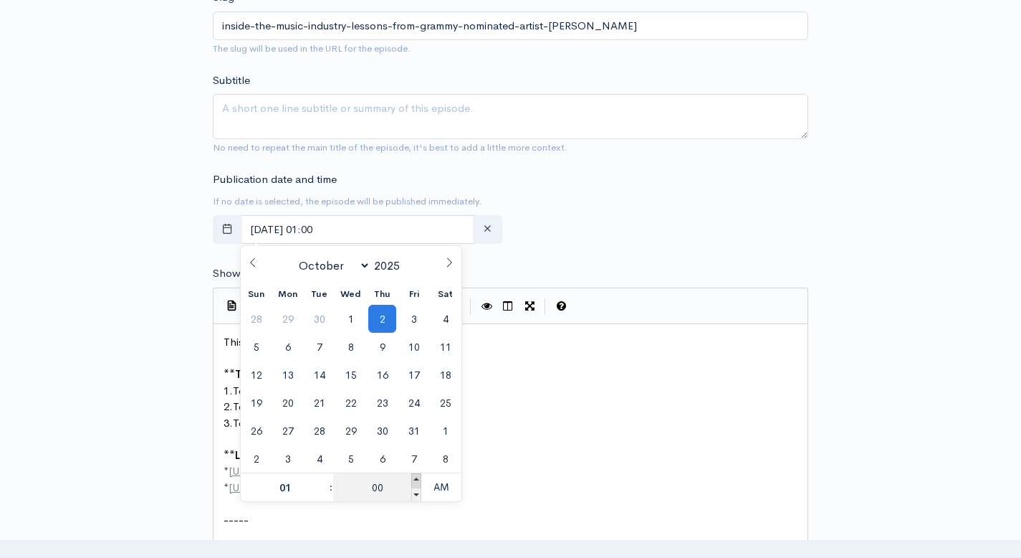
click at [418, 481] on span at bounding box center [416, 480] width 10 height 14
type input "[DATE] 01:05"
type input "05"
click at [418, 493] on span at bounding box center [416, 494] width 10 height 14
type input "[DATE] 01:00"
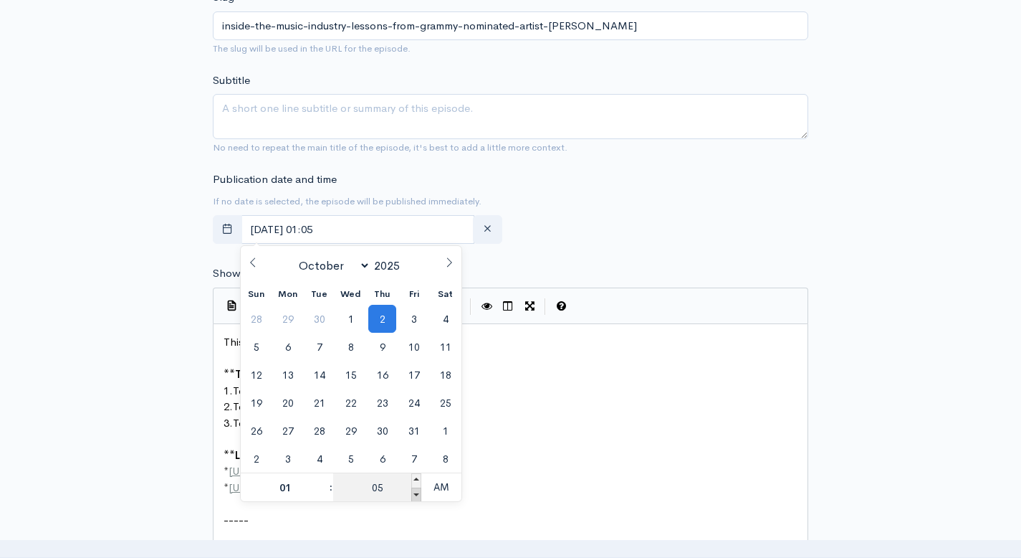
type input "00"
click at [418, 495] on span at bounding box center [416, 494] width 10 height 14
type input "[DATE] 00:55"
type input "12"
type input "55"
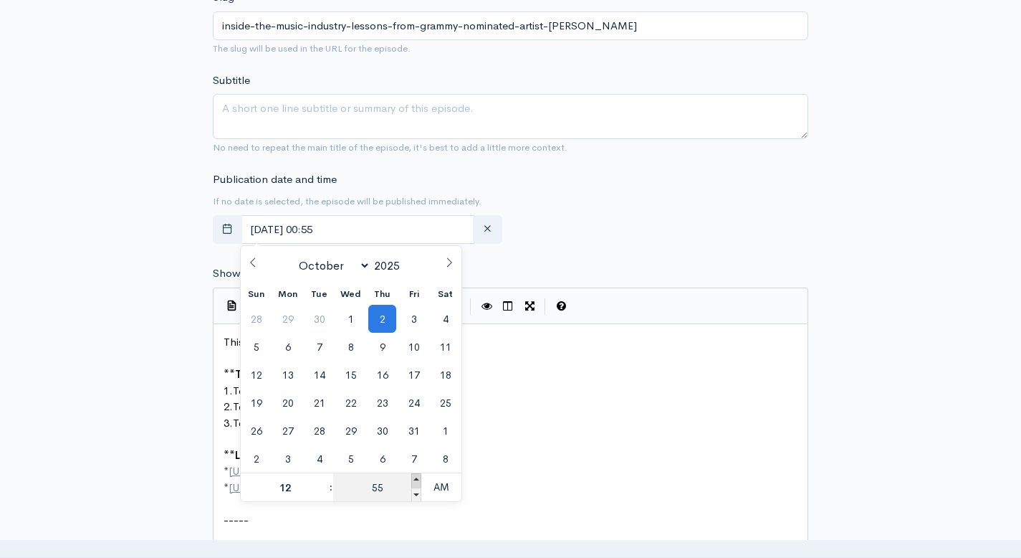
click at [418, 479] on span at bounding box center [416, 480] width 10 height 14
type input "[DATE] 01:00"
type input "01"
type input "00"
click at [321, 495] on span at bounding box center [324, 494] width 10 height 14
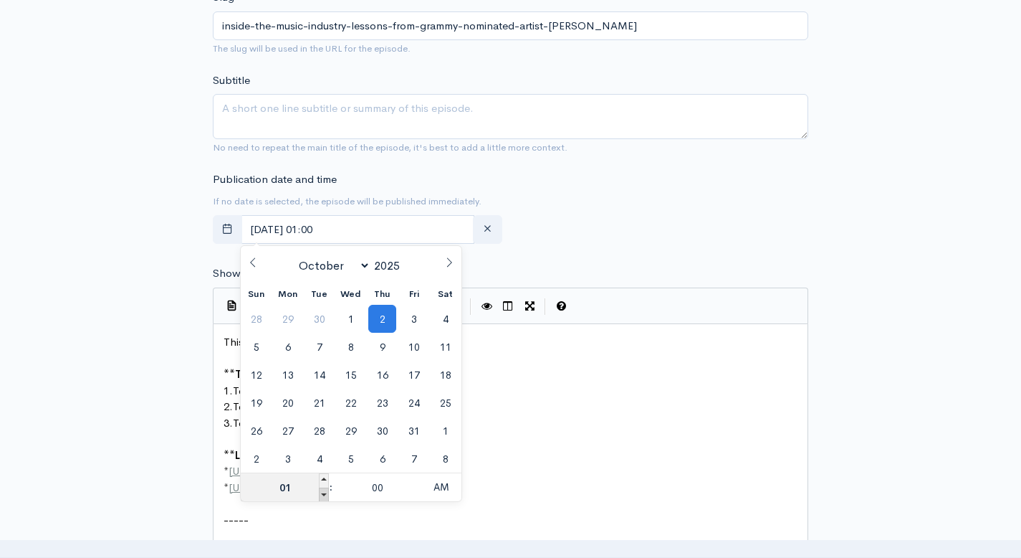
type input "[DATE] 00:00"
type input "12"
click at [448, 491] on span "AM" at bounding box center [440, 486] width 39 height 29
type input "[DATE] 12:00"
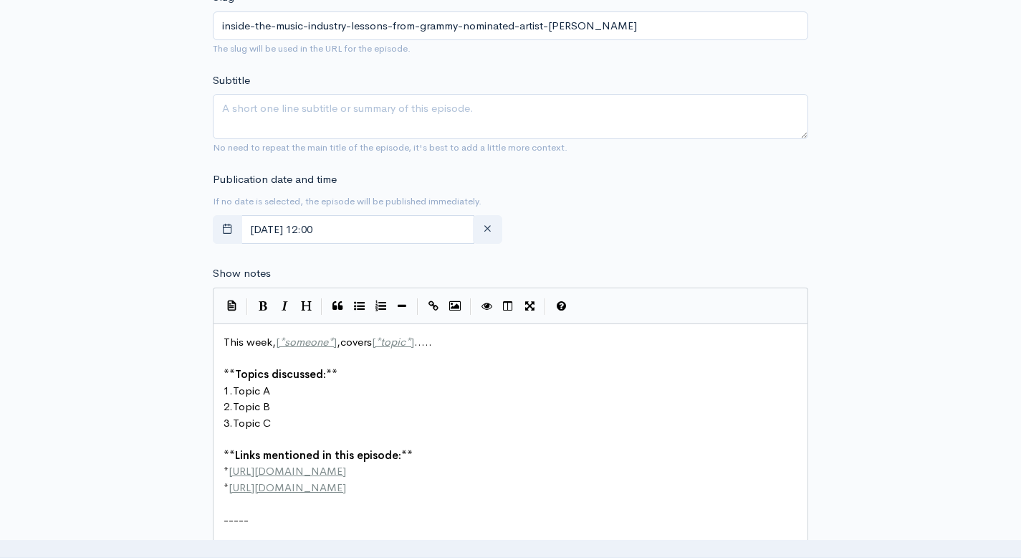
click at [734, 232] on div "Publication date and time If no date is selected, the episode will be published…" at bounding box center [510, 210] width 613 height 79
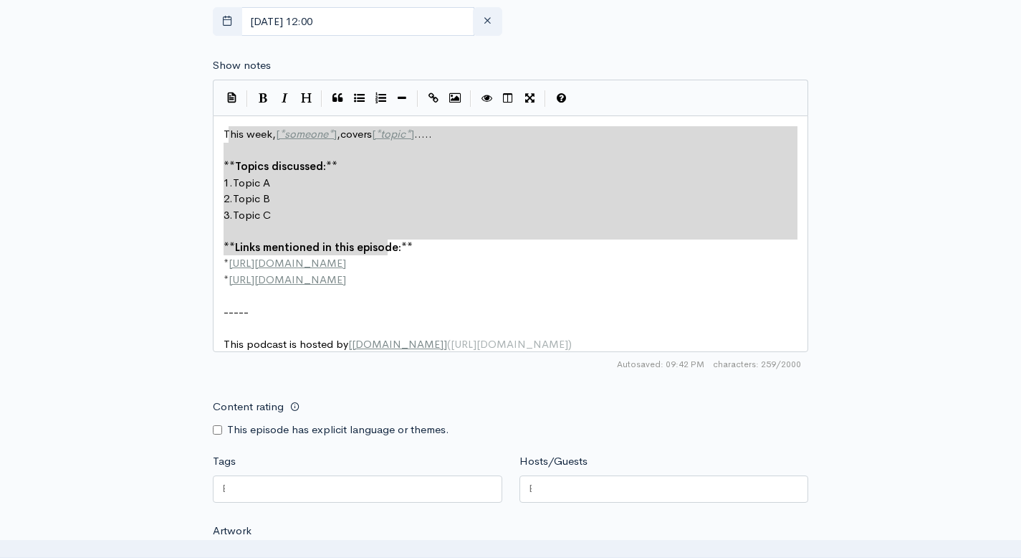
type textarea "his week, [*someone*],covers [*topic*]..... **Topics discussed:** 1. Topic A 2.…"
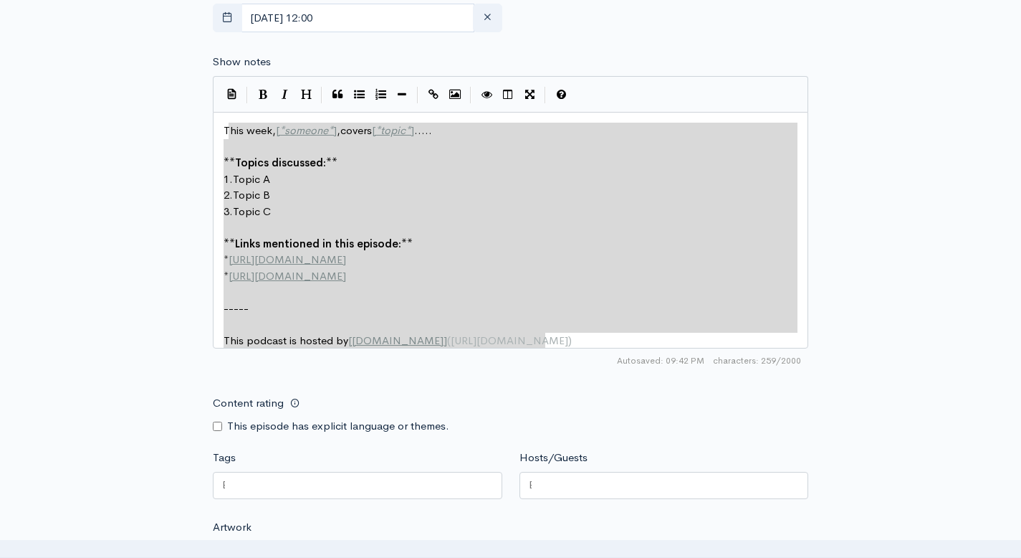
scroll to position [945, 0]
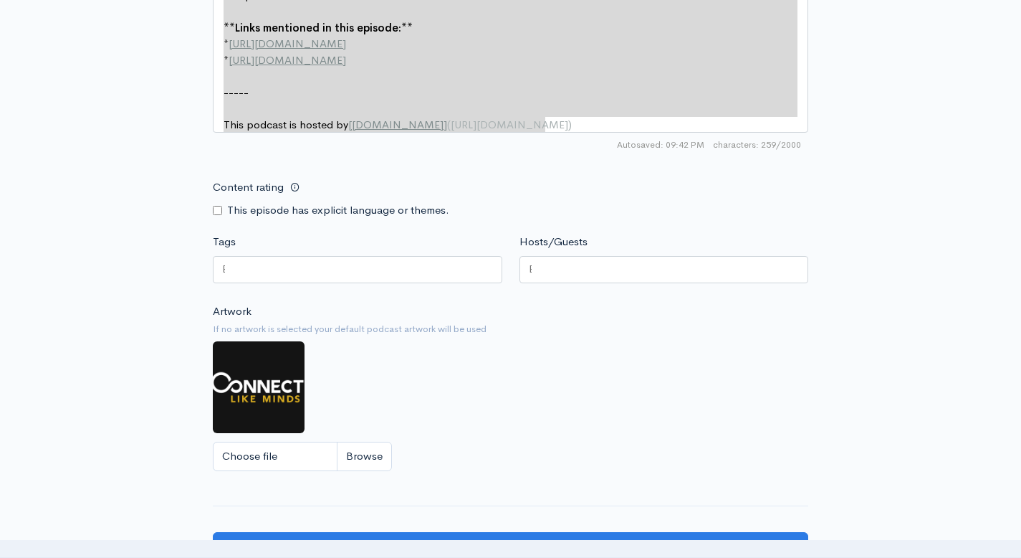
drag, startPoint x: 232, startPoint y: 342, endPoint x: 506, endPoint y: 191, distance: 313.4
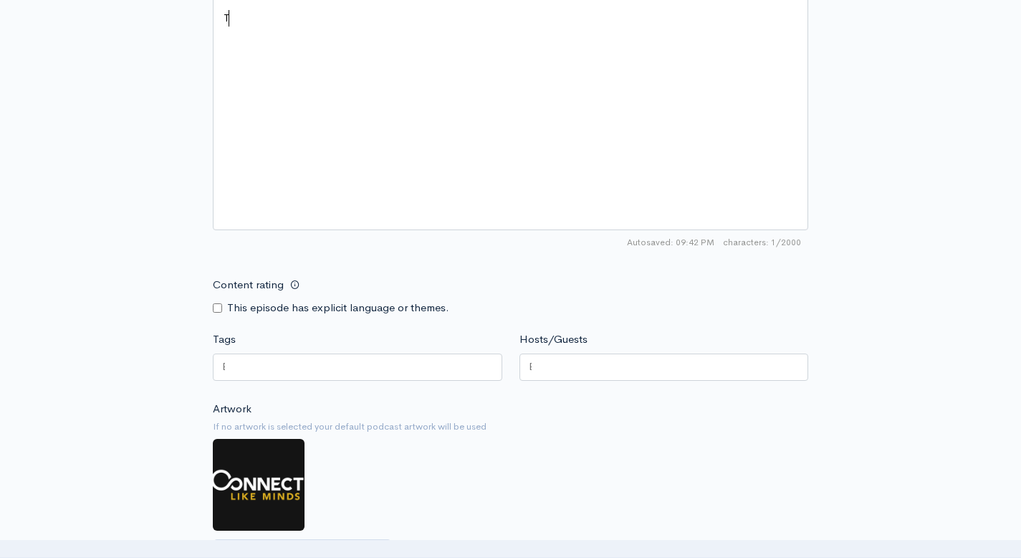
scroll to position [0, 0]
click at [220, 307] on input "Content rating" at bounding box center [217, 307] width 9 height 9
checkbox input "true"
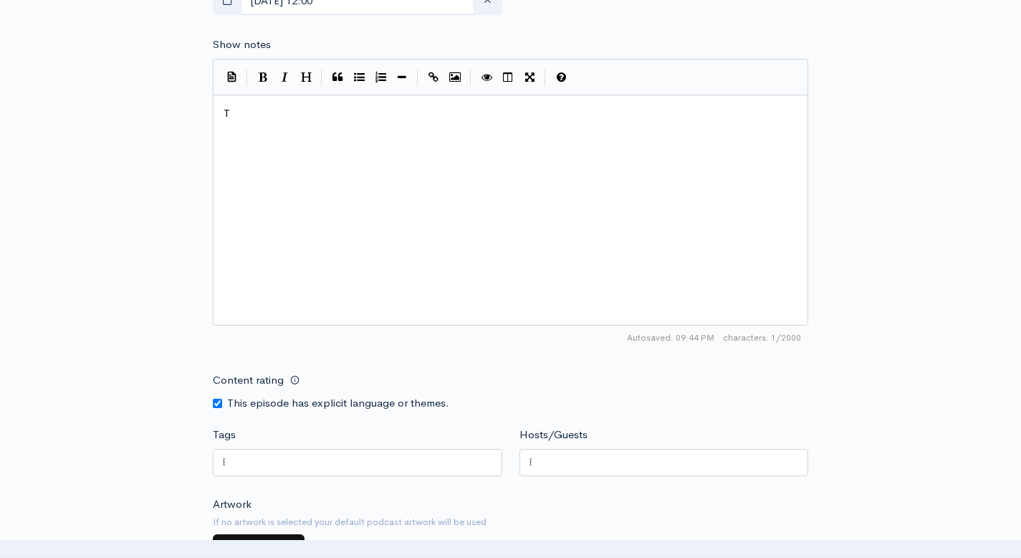
scroll to position [473, 0]
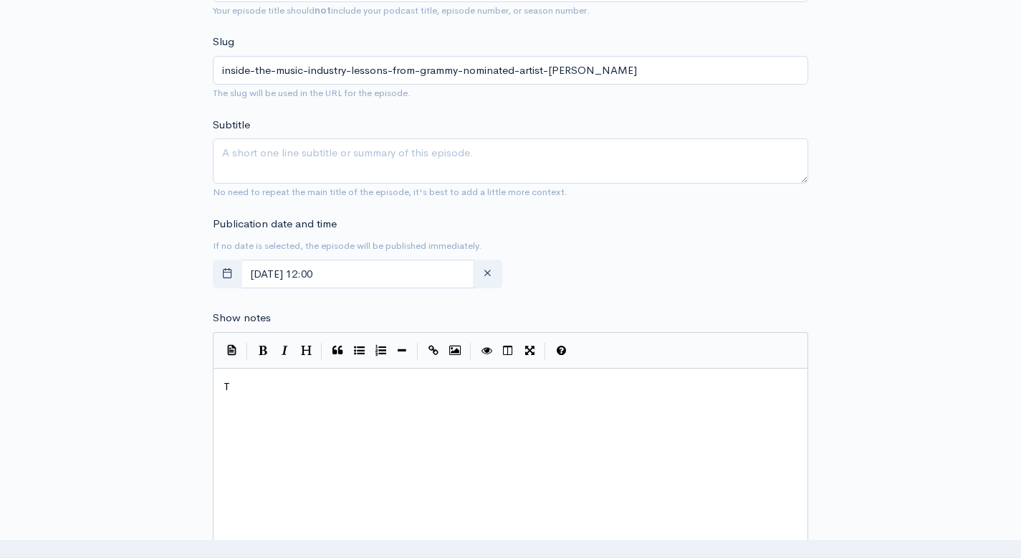
click at [333, 363] on div "| | | | |" at bounding box center [511, 350] width 596 height 37
click at [325, 403] on div "x T" at bounding box center [529, 501] width 616 height 251
click at [277, 392] on pre "T" at bounding box center [516, 386] width 591 height 16
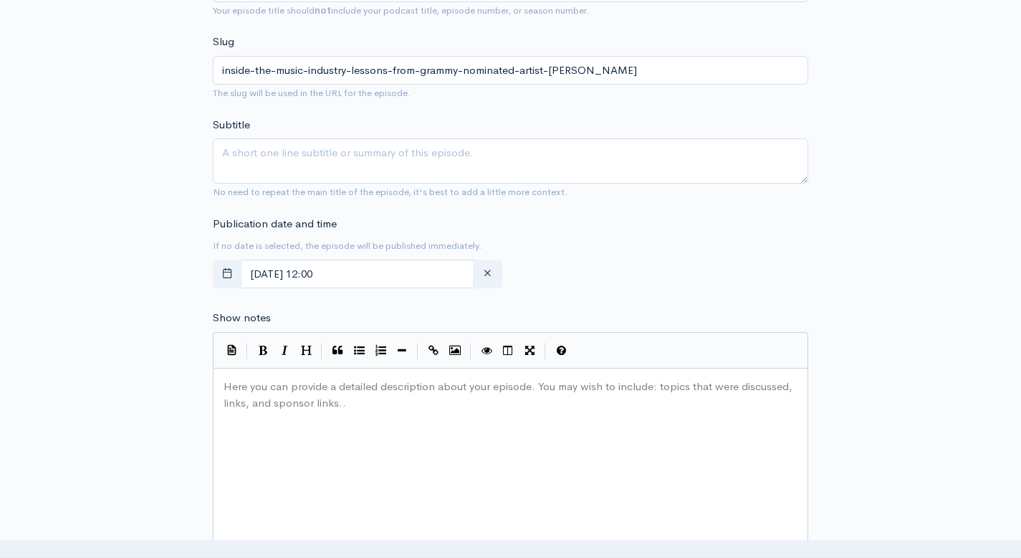
click at [313, 423] on div "Here you can provide a detailed description about your episode. You may wish to…" at bounding box center [529, 501] width 616 height 251
type textarea "​"
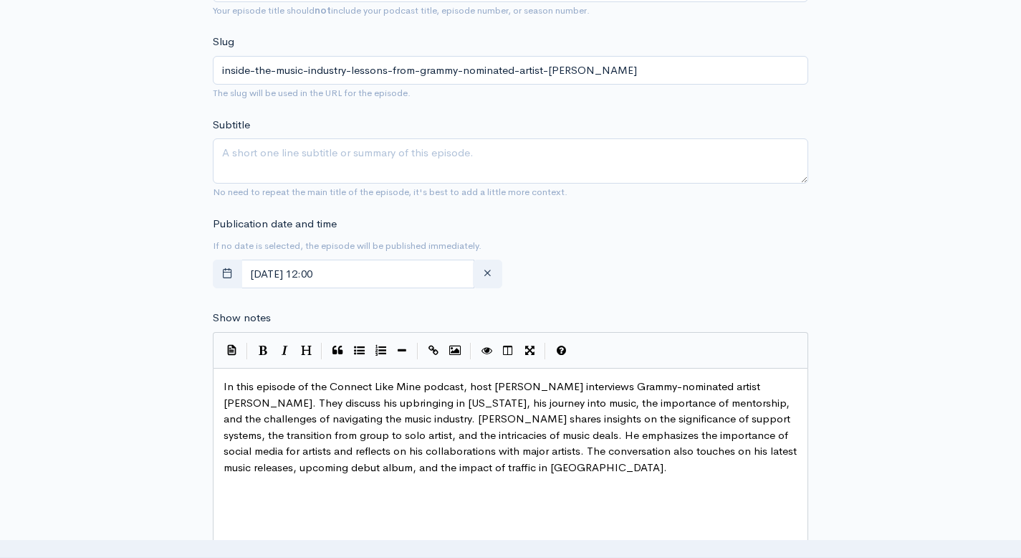
click at [113, 381] on div "New episode Create a new episode Back to episodes Audio file Choose file 0 ZenC…" at bounding box center [510, 327] width 817 height 1502
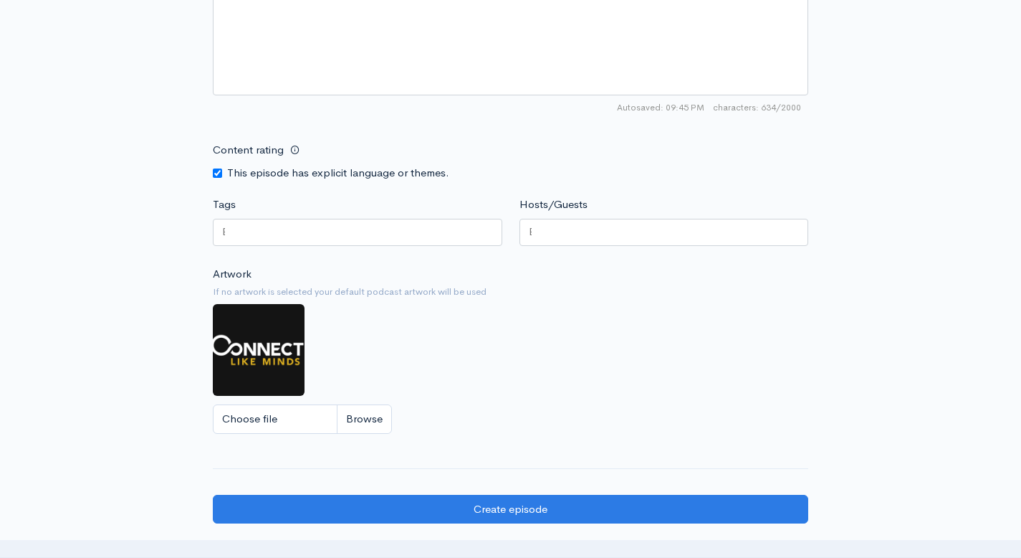
scroll to position [982, 0]
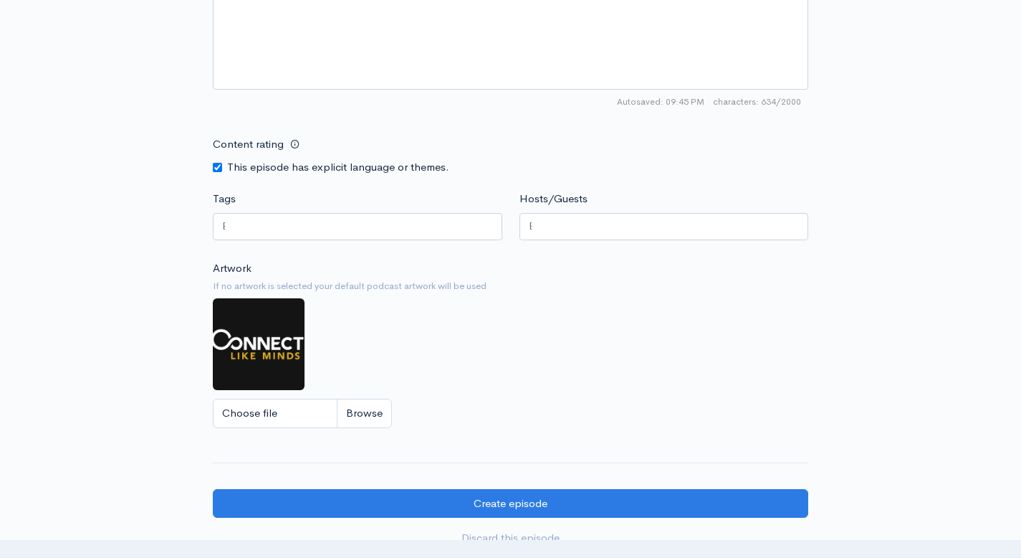
click at [272, 232] on div at bounding box center [358, 226] width 290 height 27
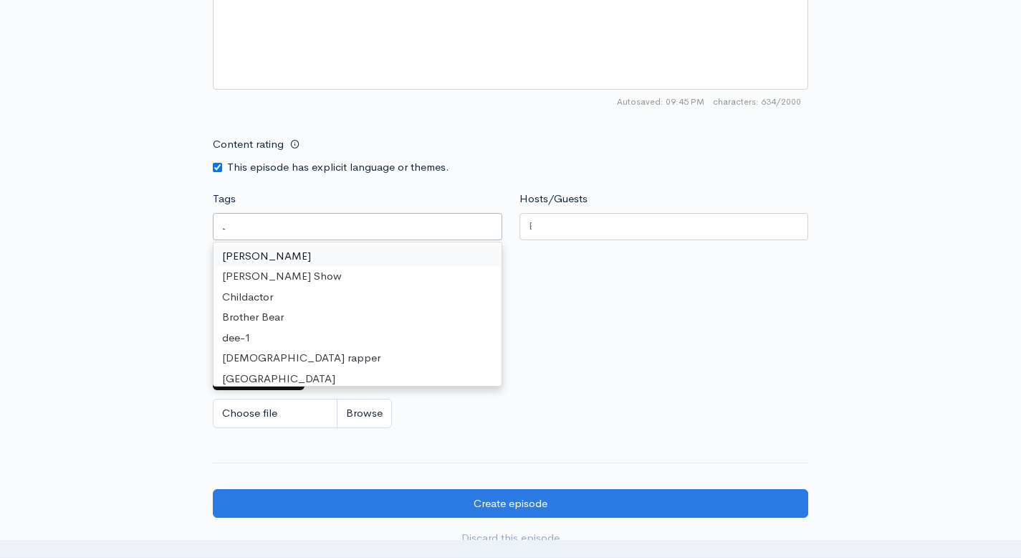
scroll to position [0, 2]
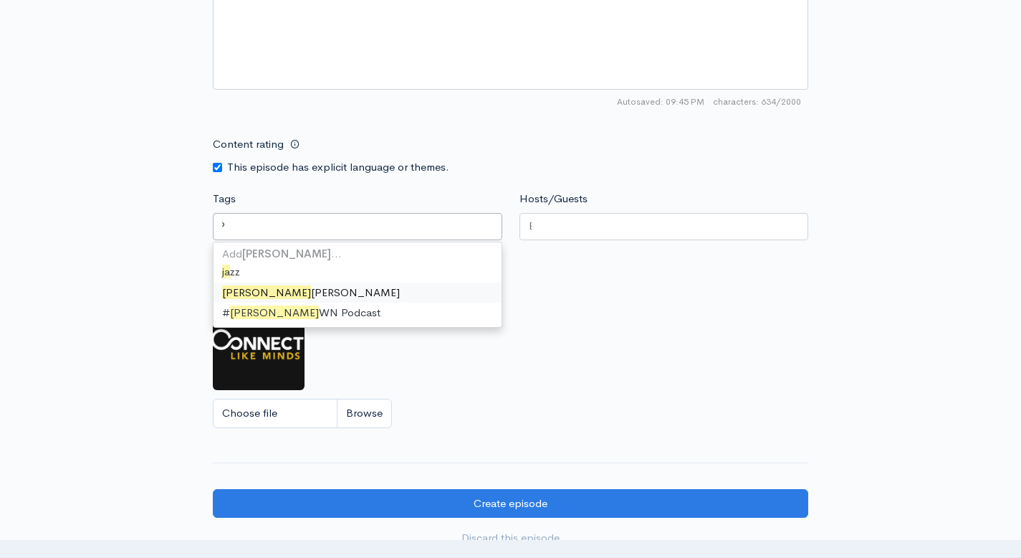
type input "J"
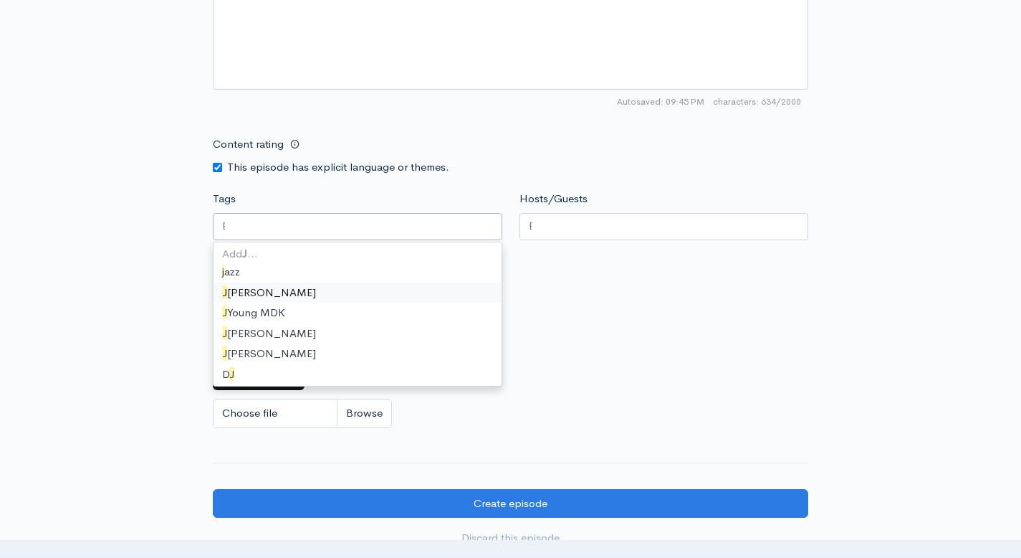
scroll to position [1727, 0]
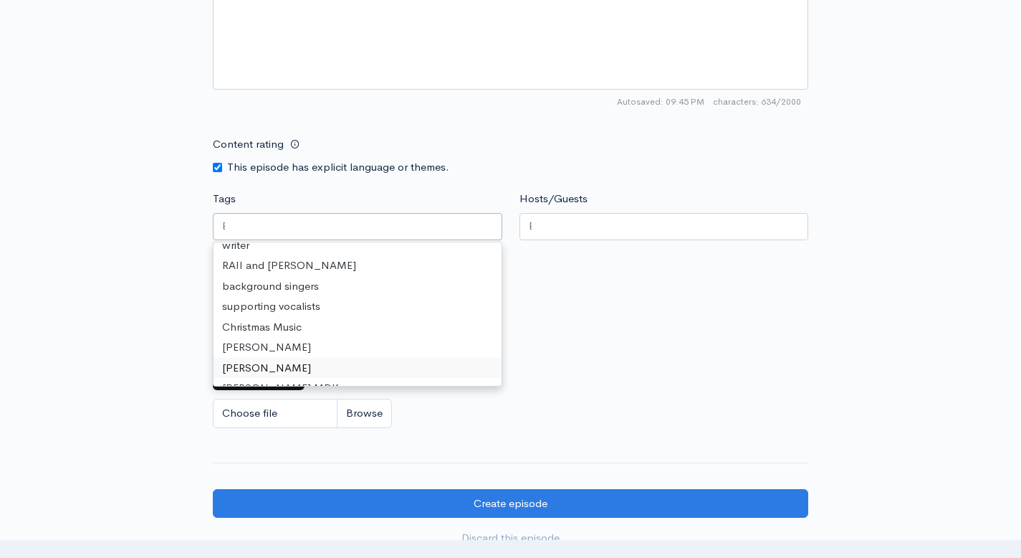
type input "A"
click at [232, 222] on div at bounding box center [358, 226] width 290 height 27
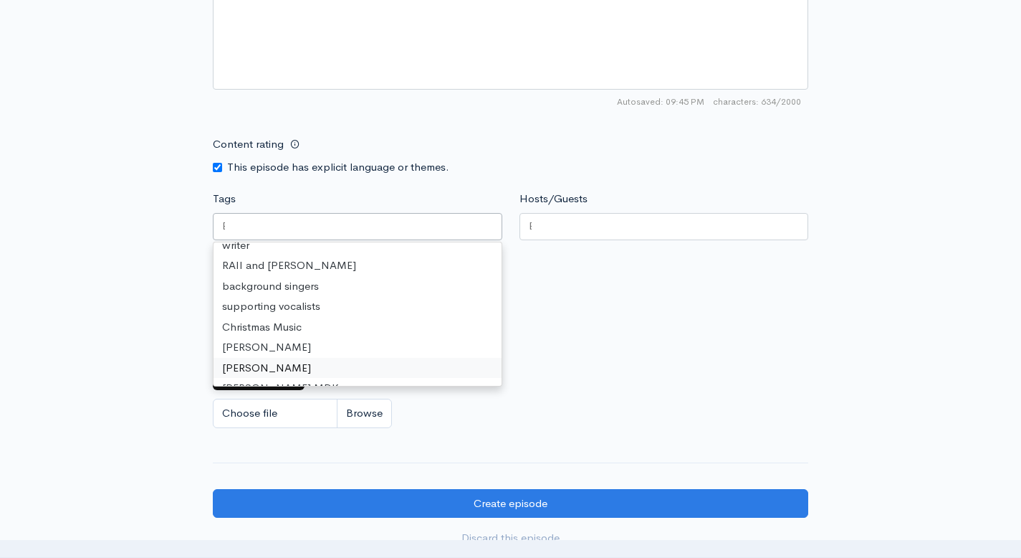
click at [232, 222] on div at bounding box center [358, 226] width 290 height 27
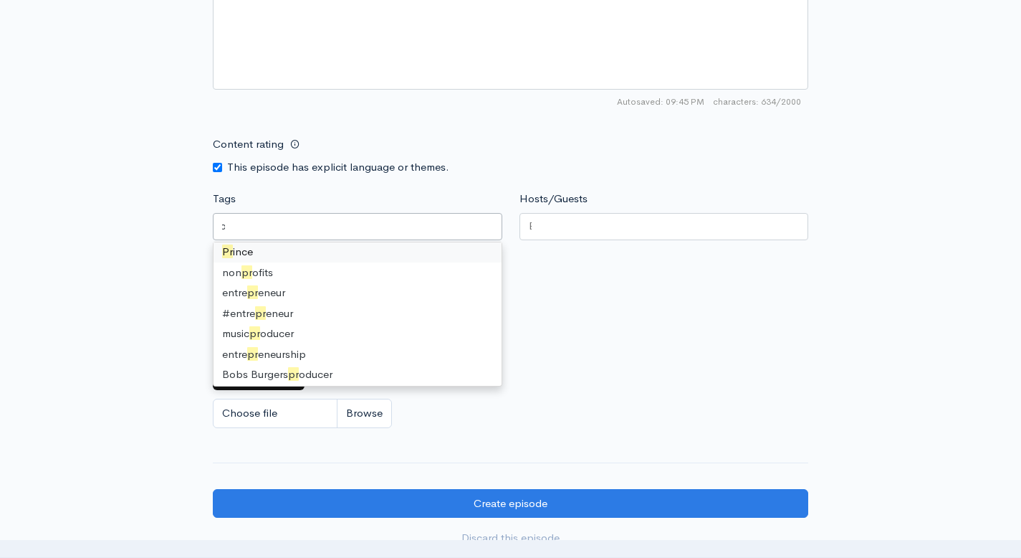
scroll to position [0, 0]
type input "prod"
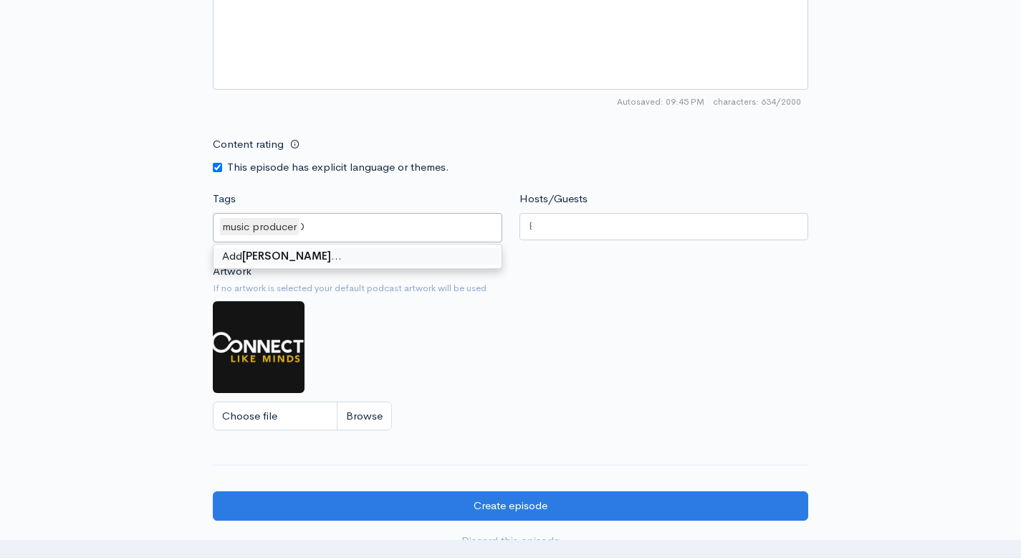
scroll to position [0, 37]
type input "[PERSON_NAME]"
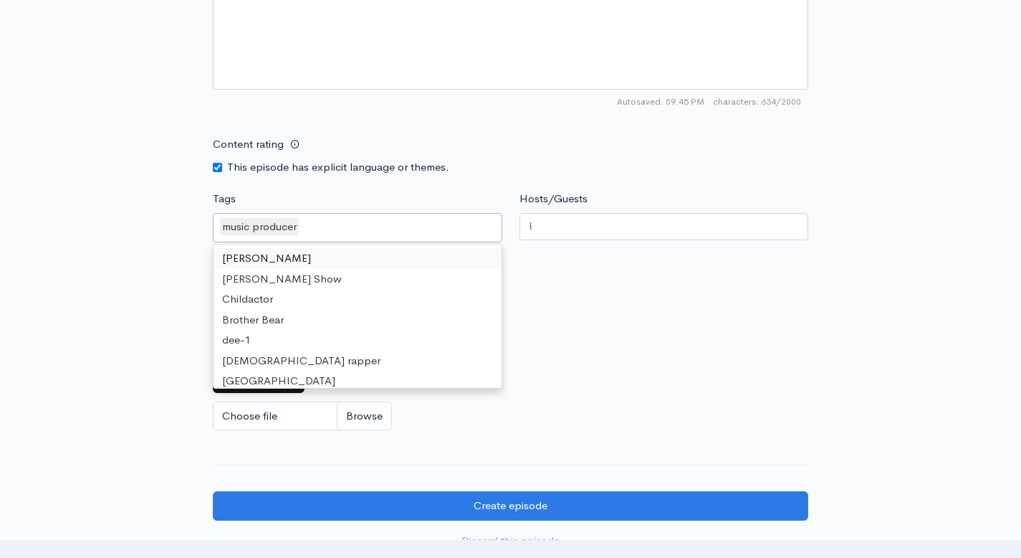
scroll to position [0, 0]
paste input "[PERSON_NAME]"
type input "[PERSON_NAME]"
paste input "[PERSON_NAME]"
type input "[PERSON_NAME]"
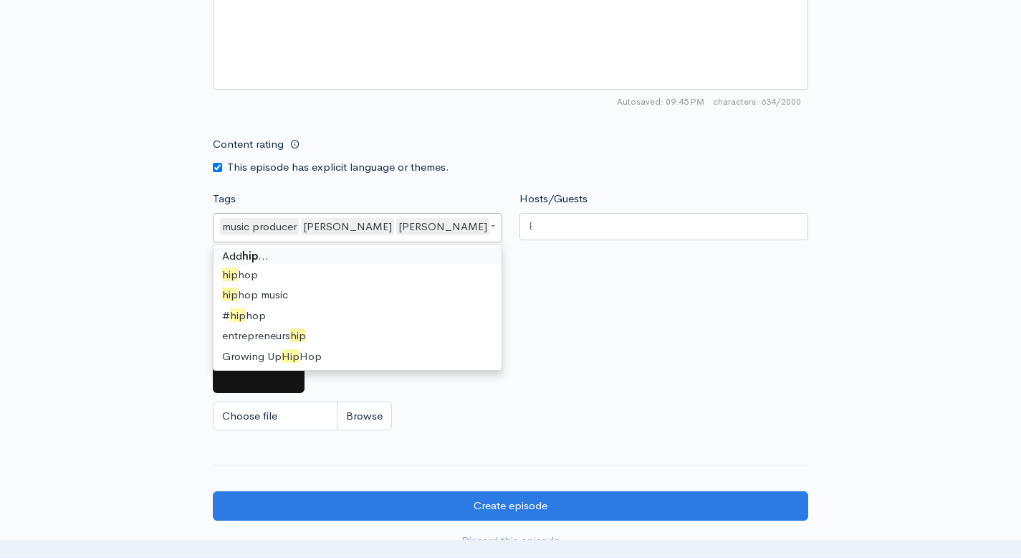
type input "hipho"
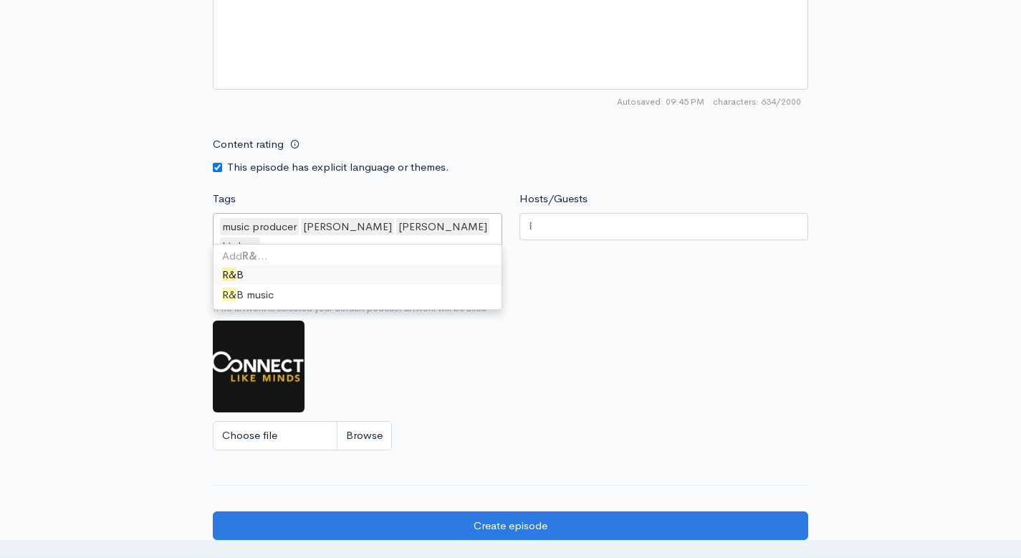
type input "R&B"
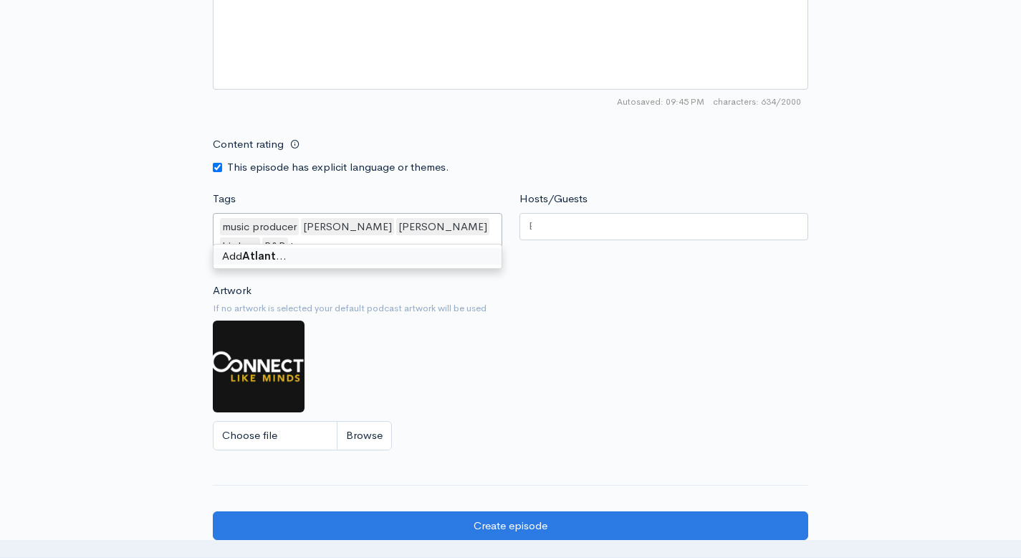
type input "[GEOGRAPHIC_DATA]"
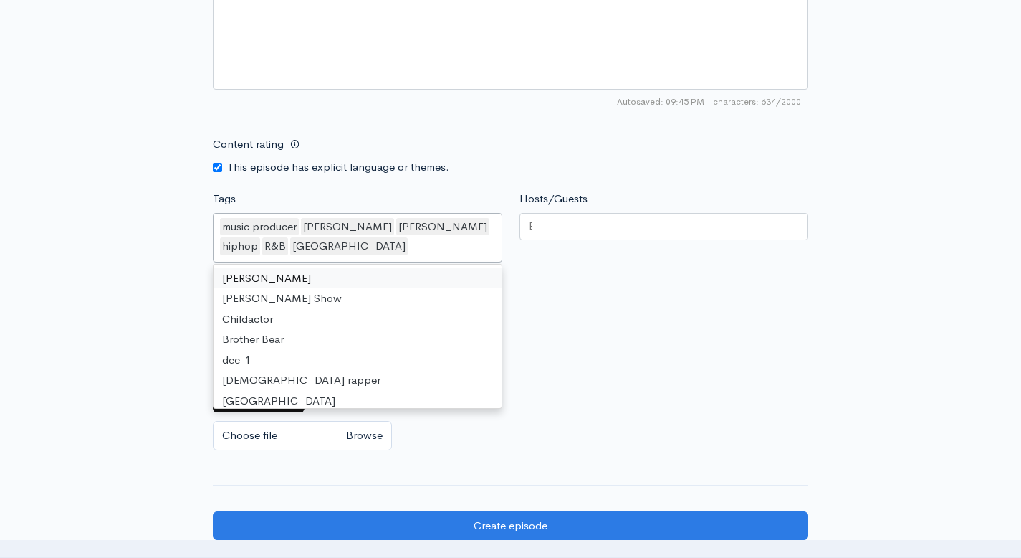
click at [582, 229] on div at bounding box center [665, 226] width 290 height 27
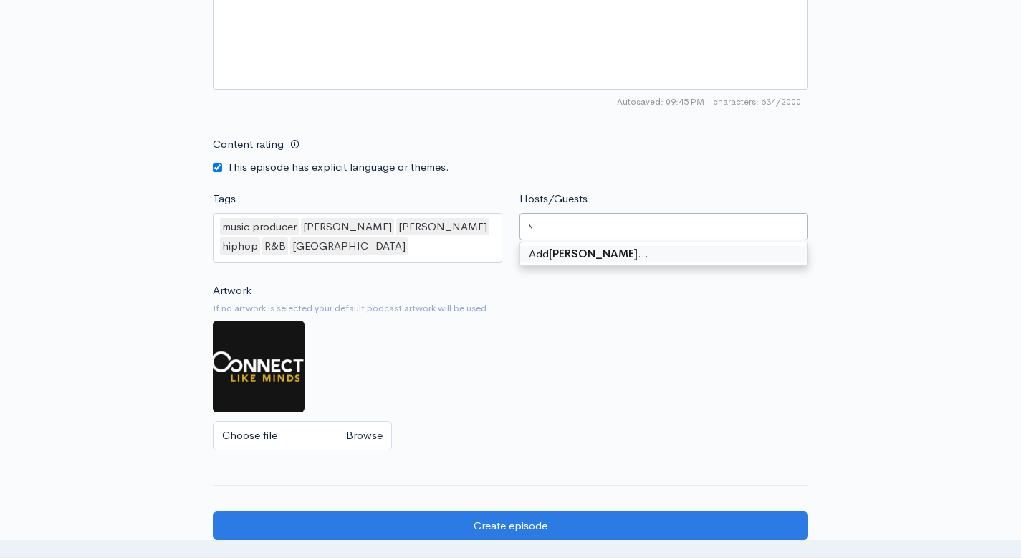
scroll to position [0, 45]
type input "[PERSON_NAME]"
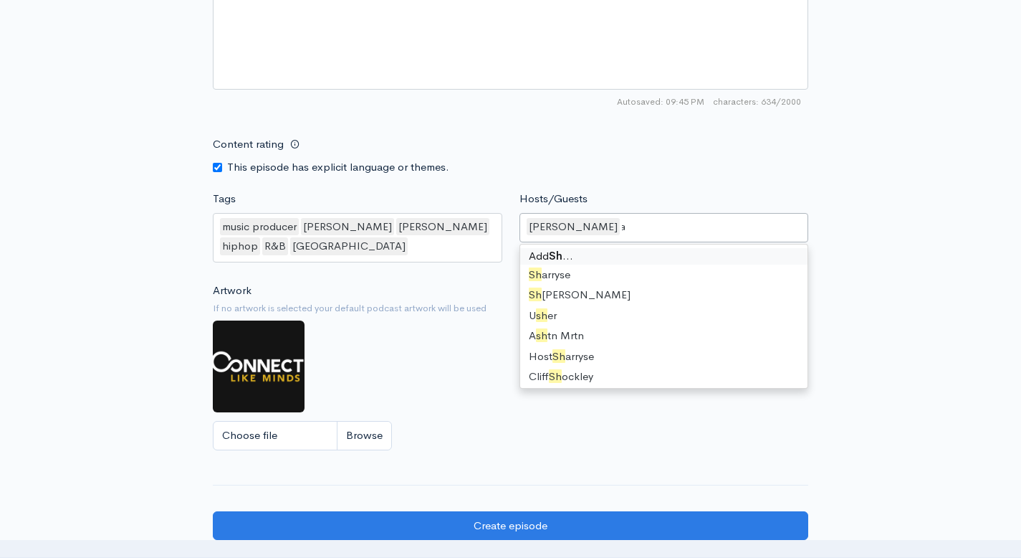
type input "Shar"
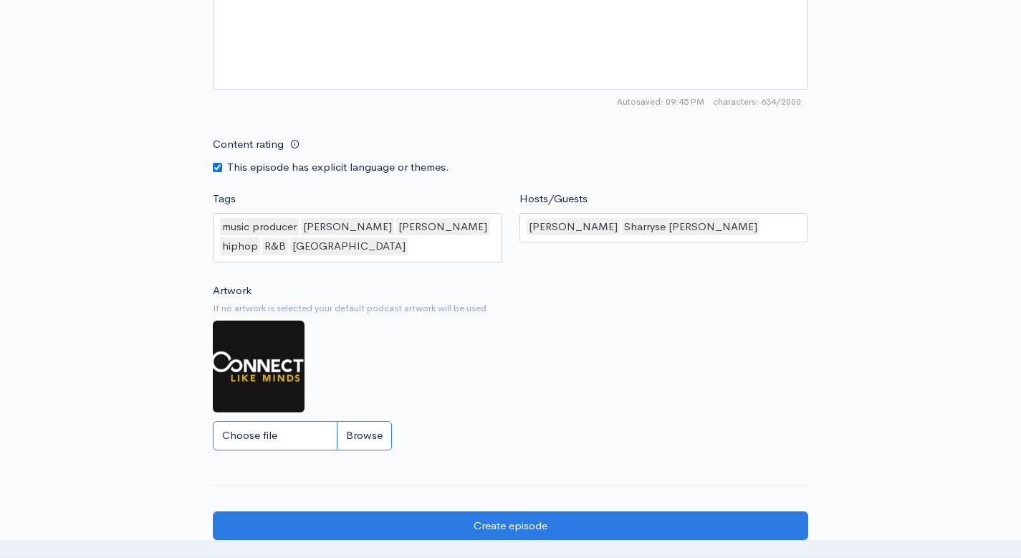
click at [381, 436] on input "Choose file" at bounding box center [302, 435] width 179 height 29
type input "C:\fakepath\[PERSON_NAME] (1).png"
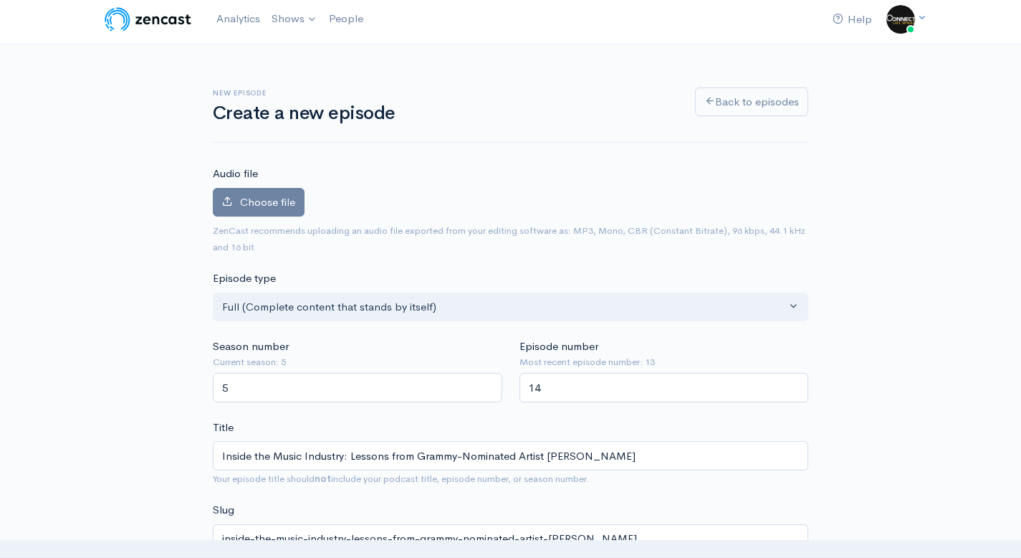
scroll to position [6, 0]
click at [290, 206] on span "Choose file" at bounding box center [267, 201] width 55 height 14
click at [0, 0] on input "Choose file" at bounding box center [0, 0] width 0 height 0
click at [272, 202] on span "Choose file" at bounding box center [267, 201] width 55 height 14
click at [0, 0] on input "Choose file" at bounding box center [0, 0] width 0 height 0
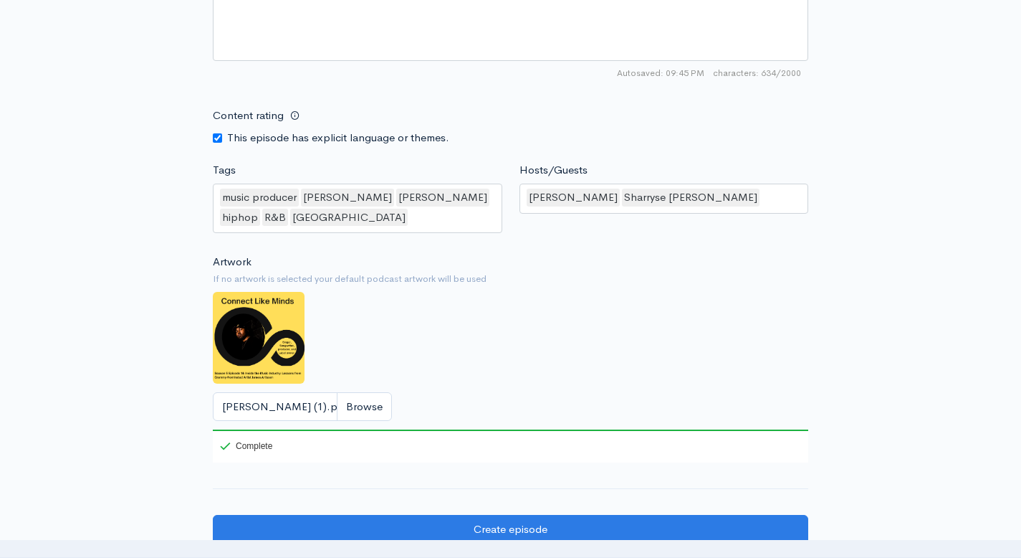
scroll to position [1316, 0]
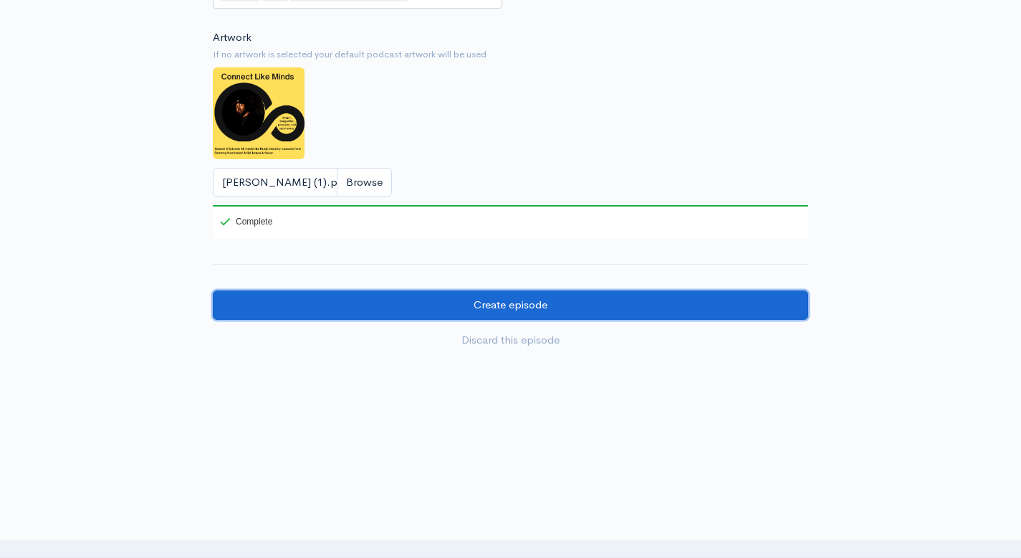
click at [330, 310] on input "Create episode" at bounding box center [511, 304] width 596 height 29
